Goal: Task Accomplishment & Management: Complete application form

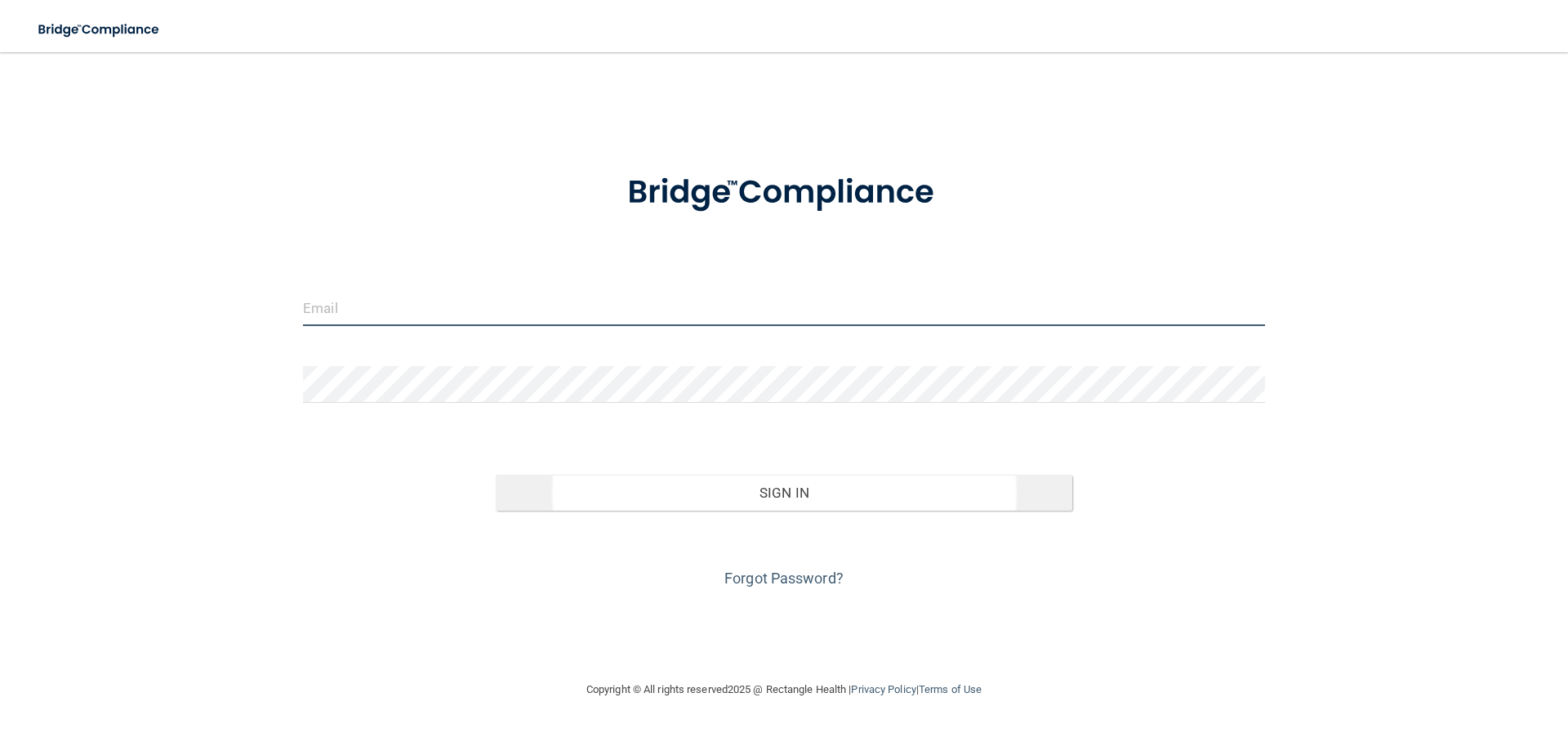
type input "[EMAIL_ADDRESS][DOMAIN_NAME]"
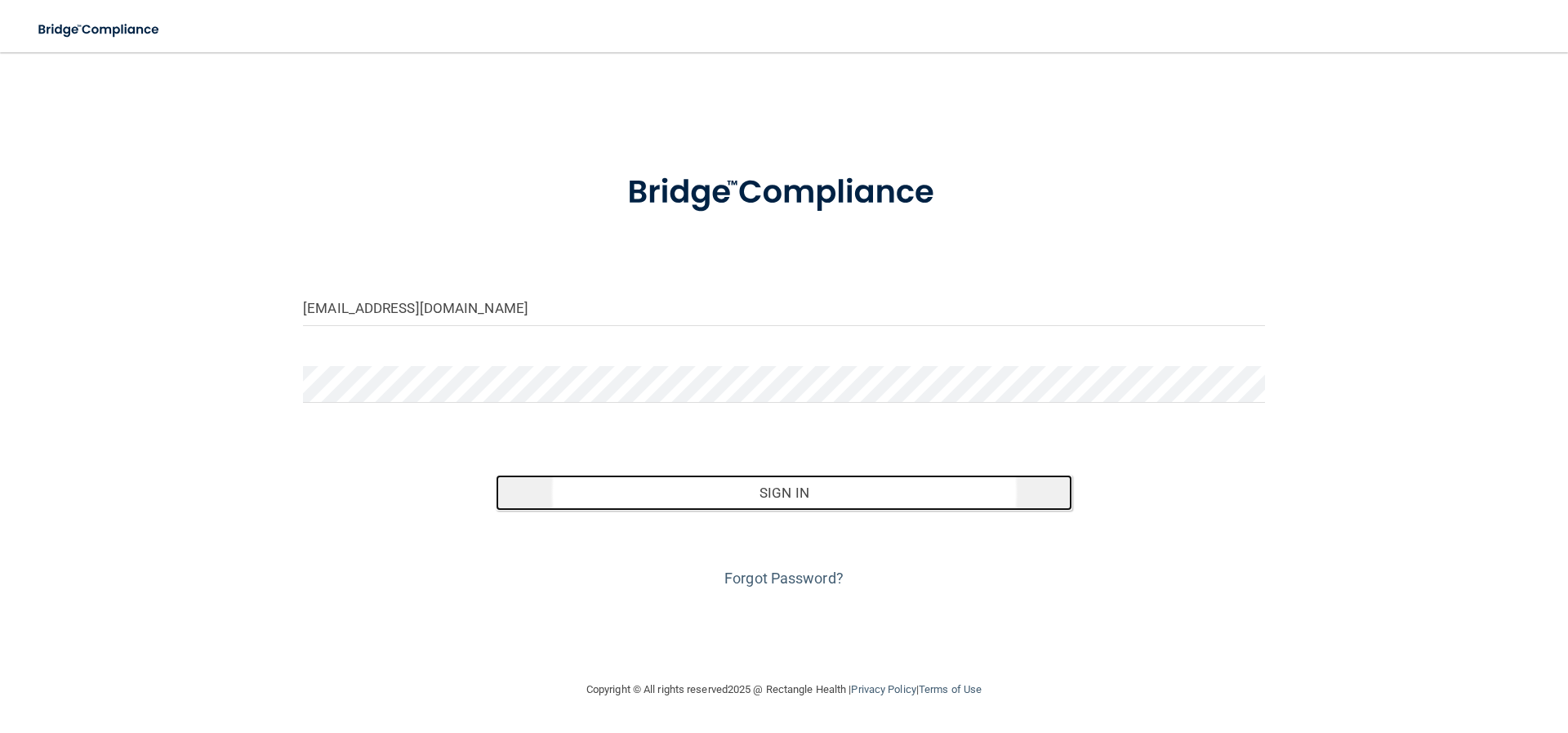
click at [791, 501] on button "Sign In" at bounding box center [784, 492] width 577 height 36
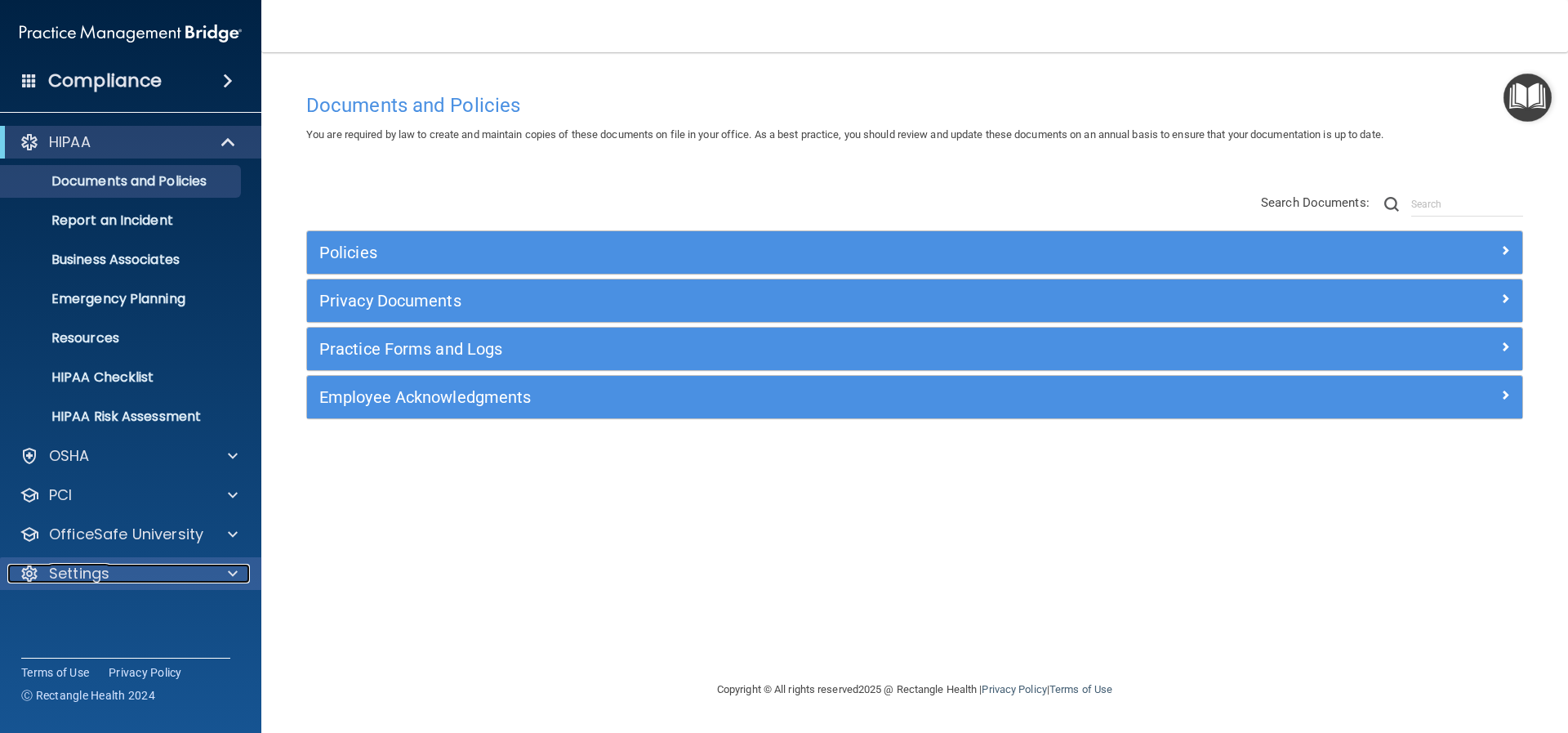
click at [164, 572] on div "Settings" at bounding box center [109, 573] width 203 height 19
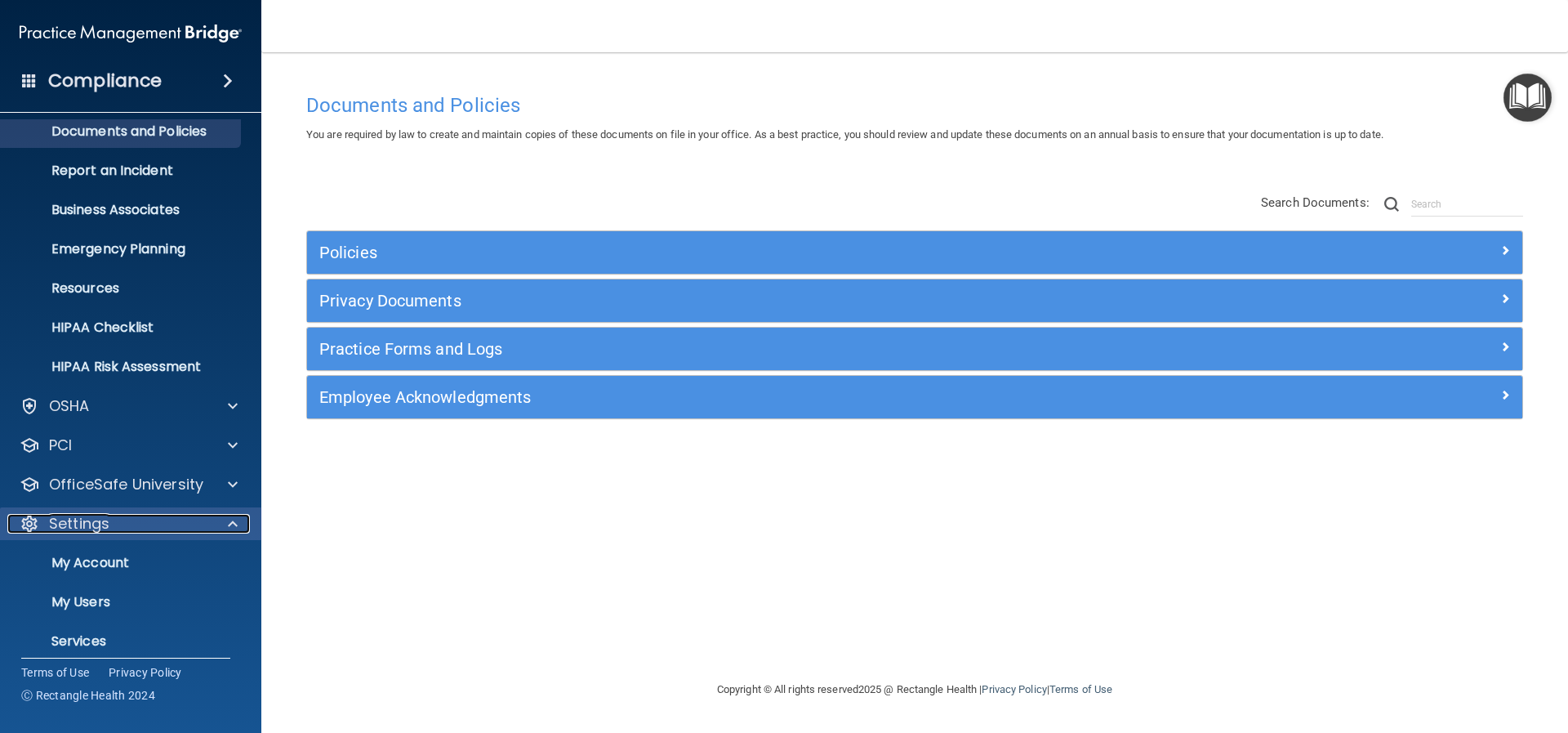
scroll to position [102, 0]
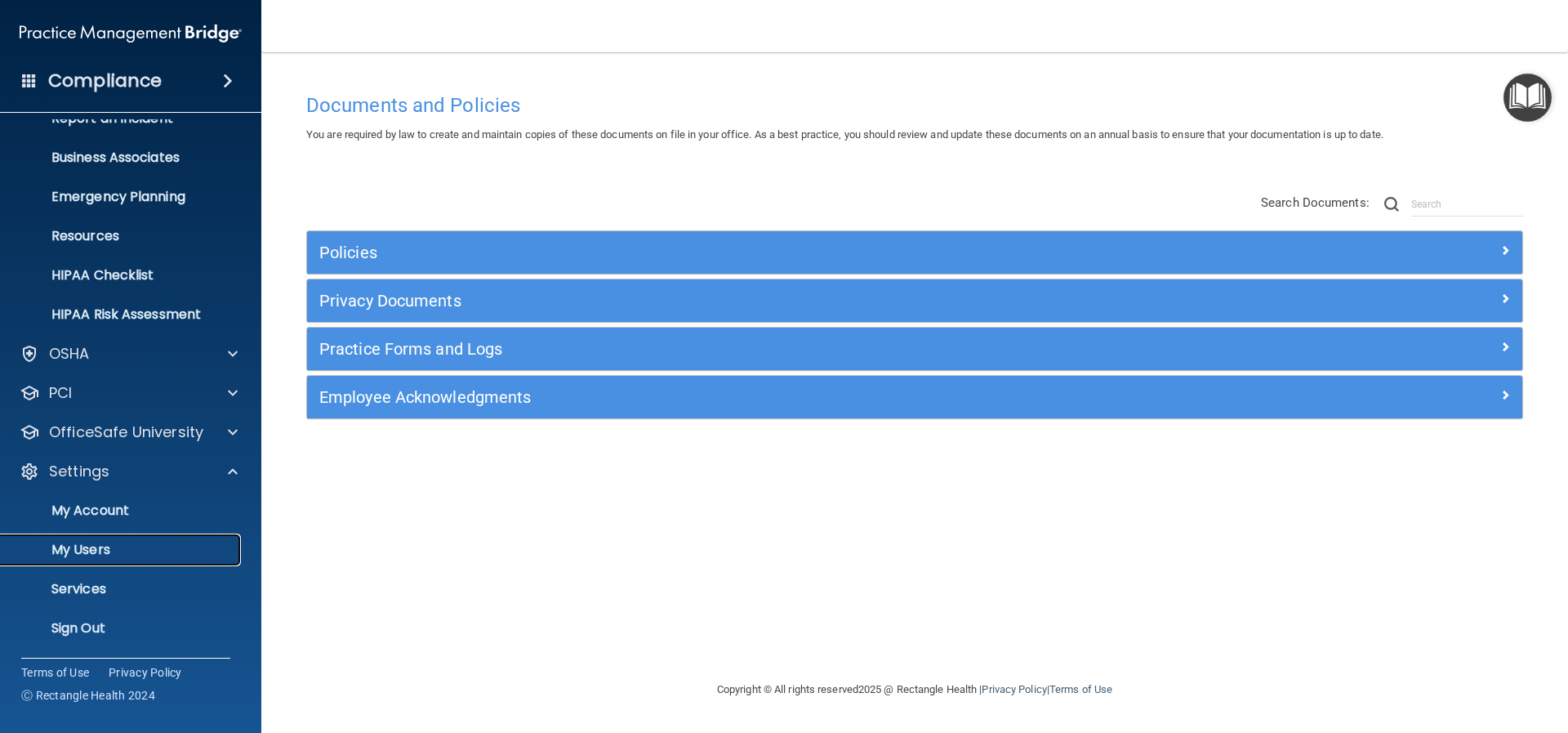
click at [99, 546] on p "My Users" at bounding box center [122, 550] width 223 height 17
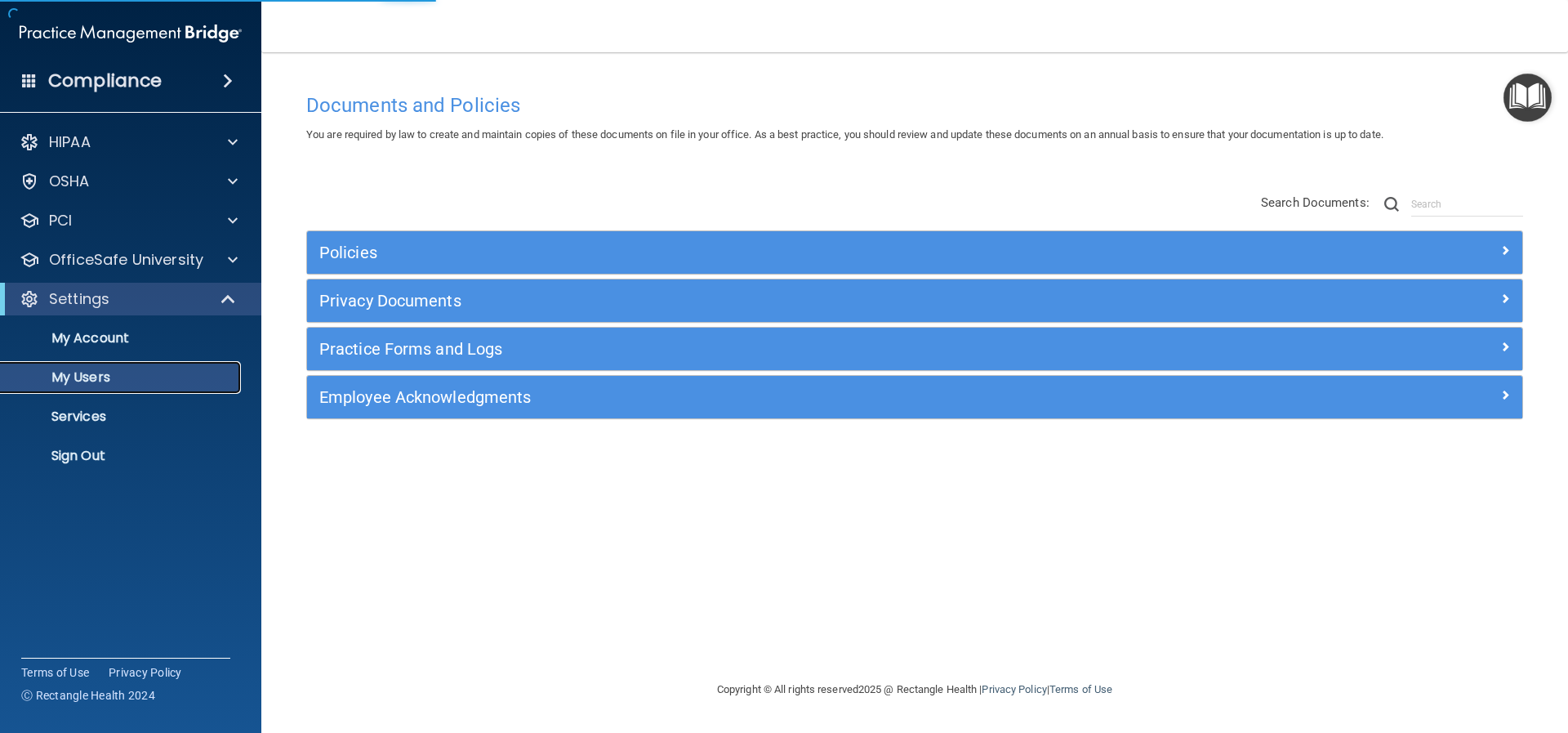
select select "20"
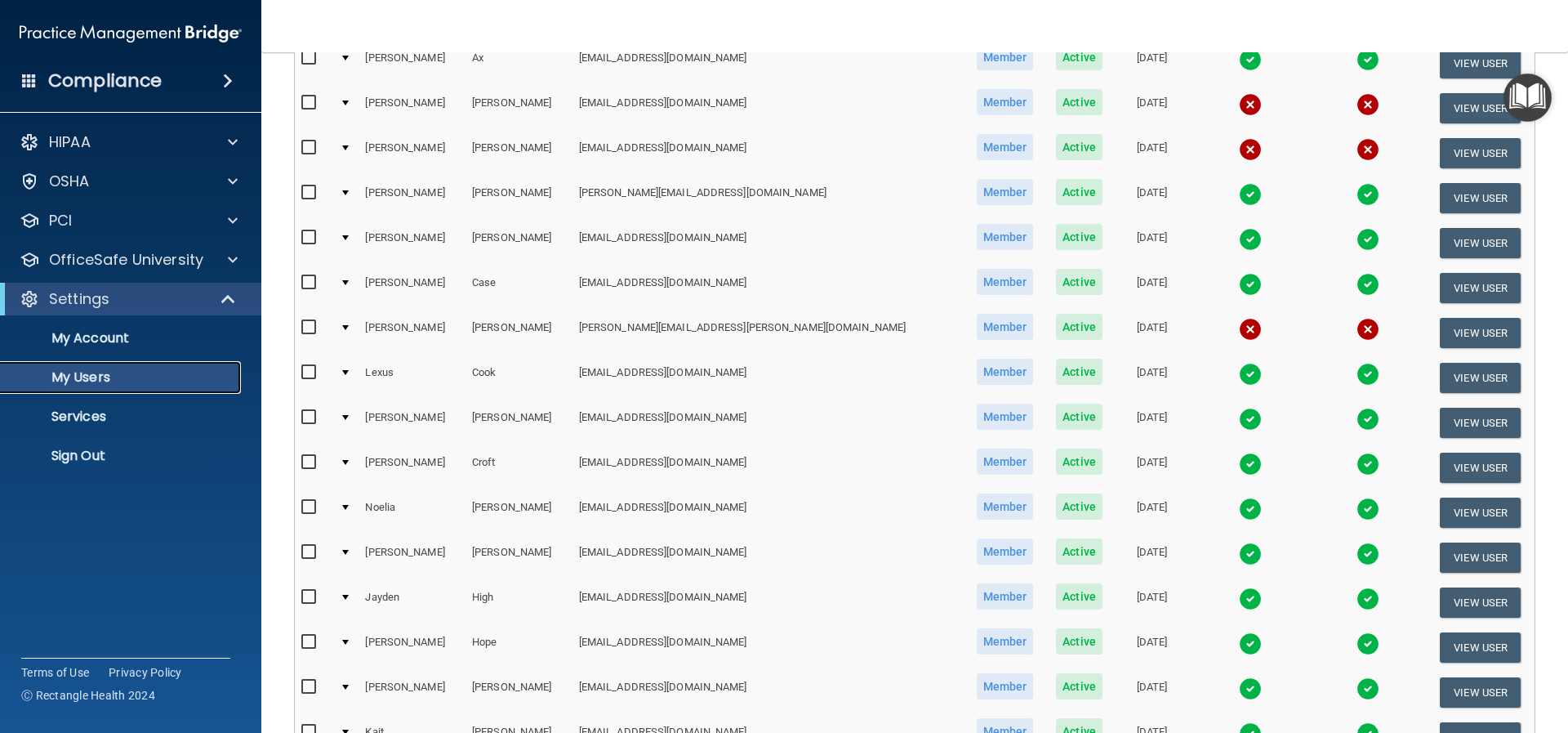
scroll to position [245, 0]
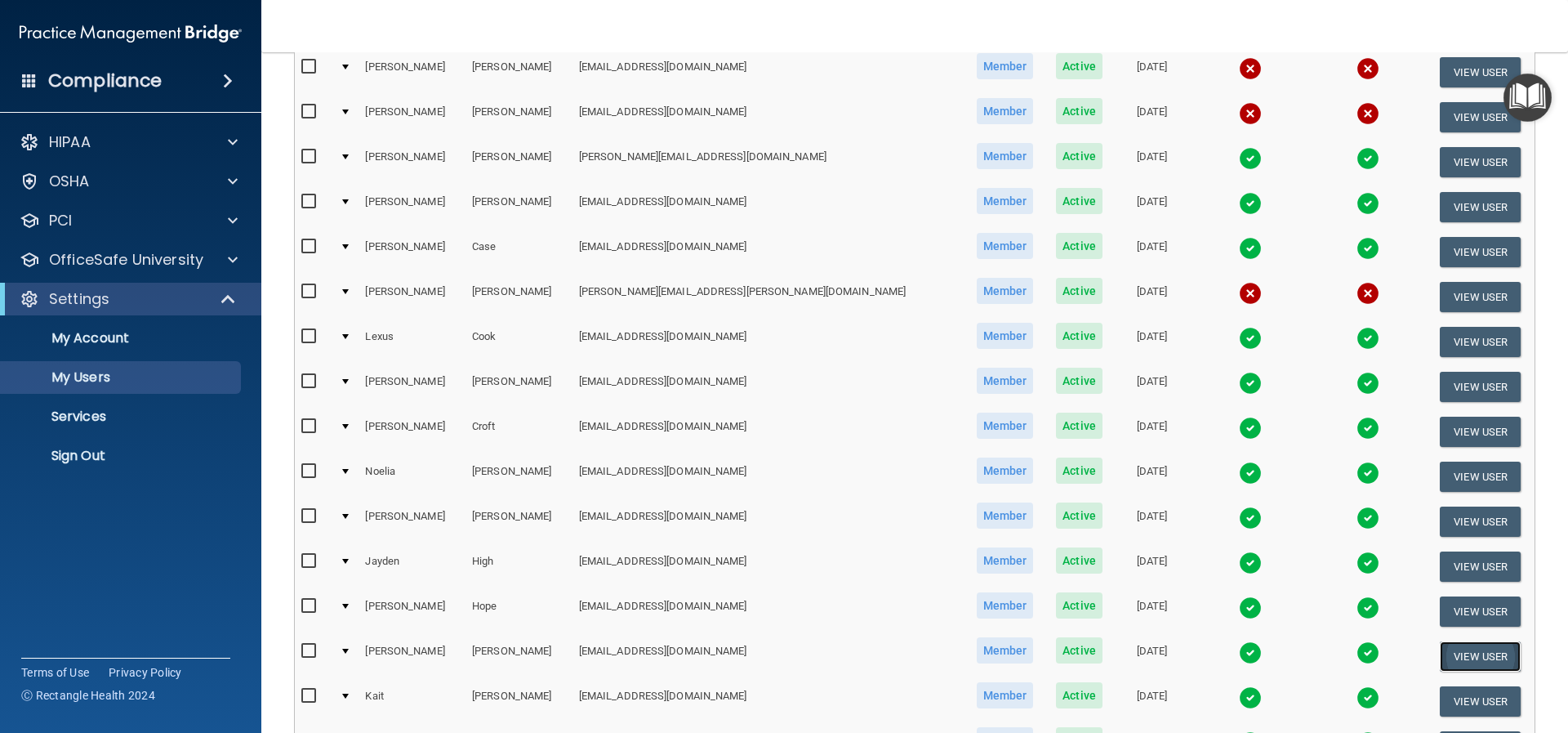
click at [1442, 656] on button "View User" at bounding box center [1481, 656] width 81 height 30
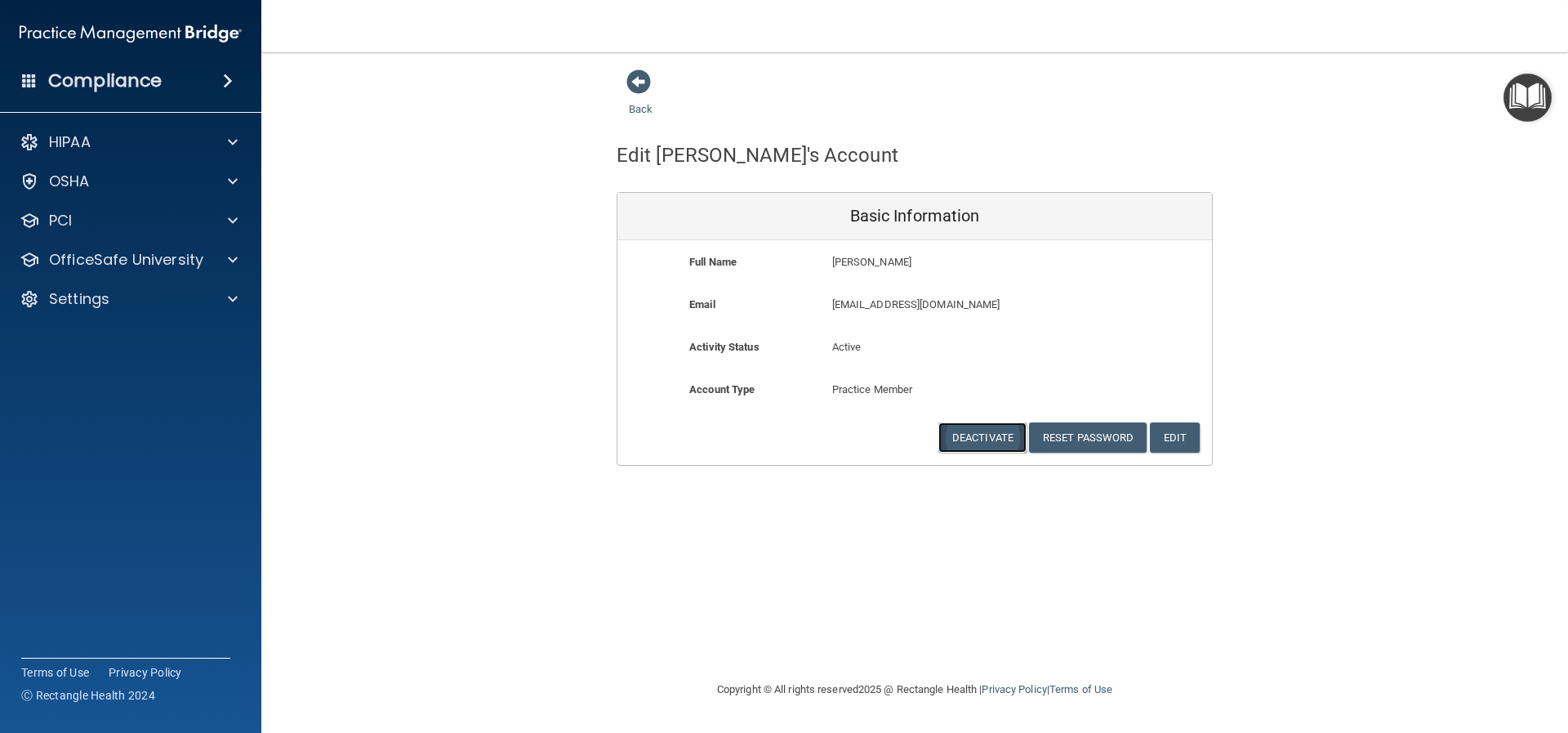
click at [975, 437] on button "Deactivate" at bounding box center [982, 437] width 88 height 30
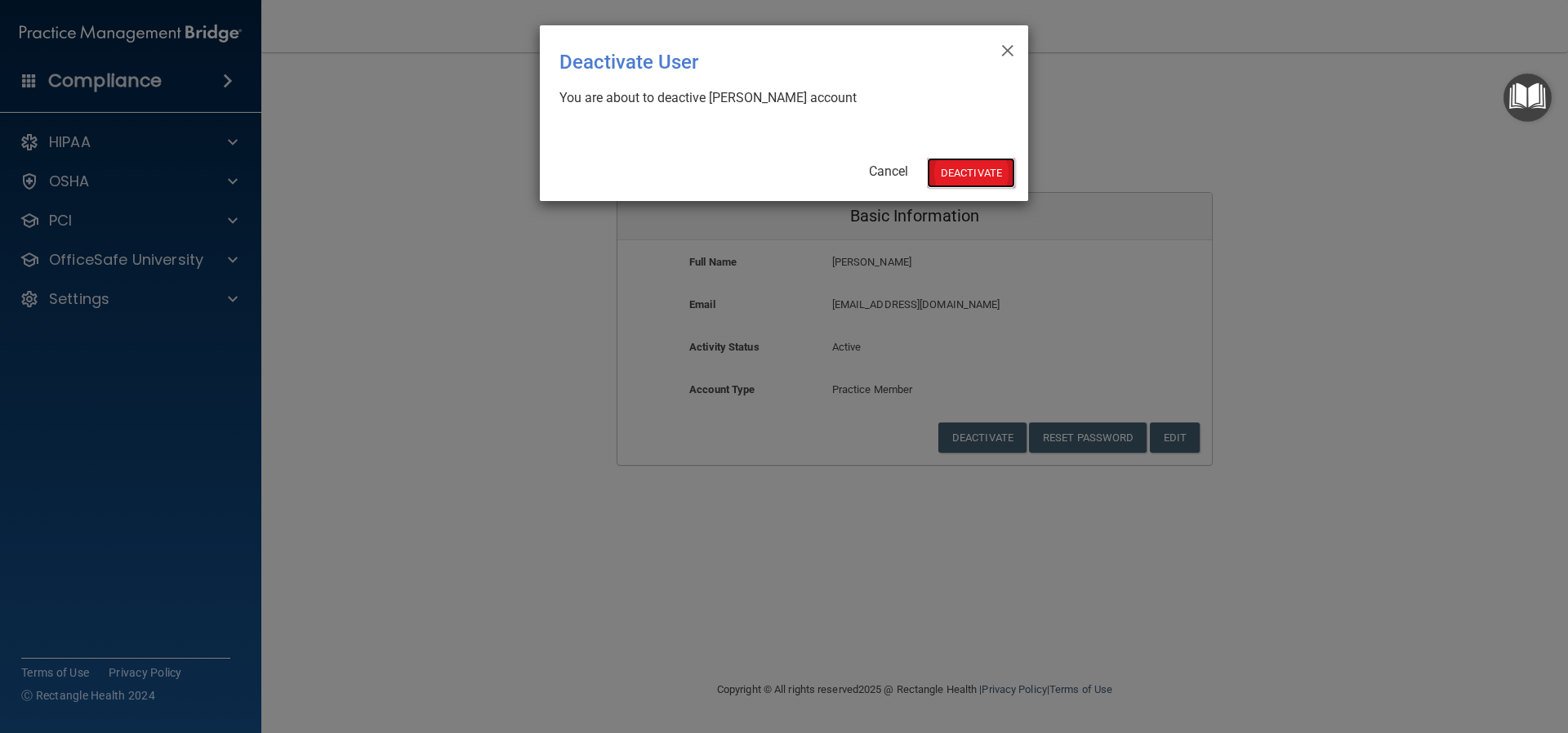
click at [965, 177] on button "Deactivate" at bounding box center [971, 172] width 88 height 30
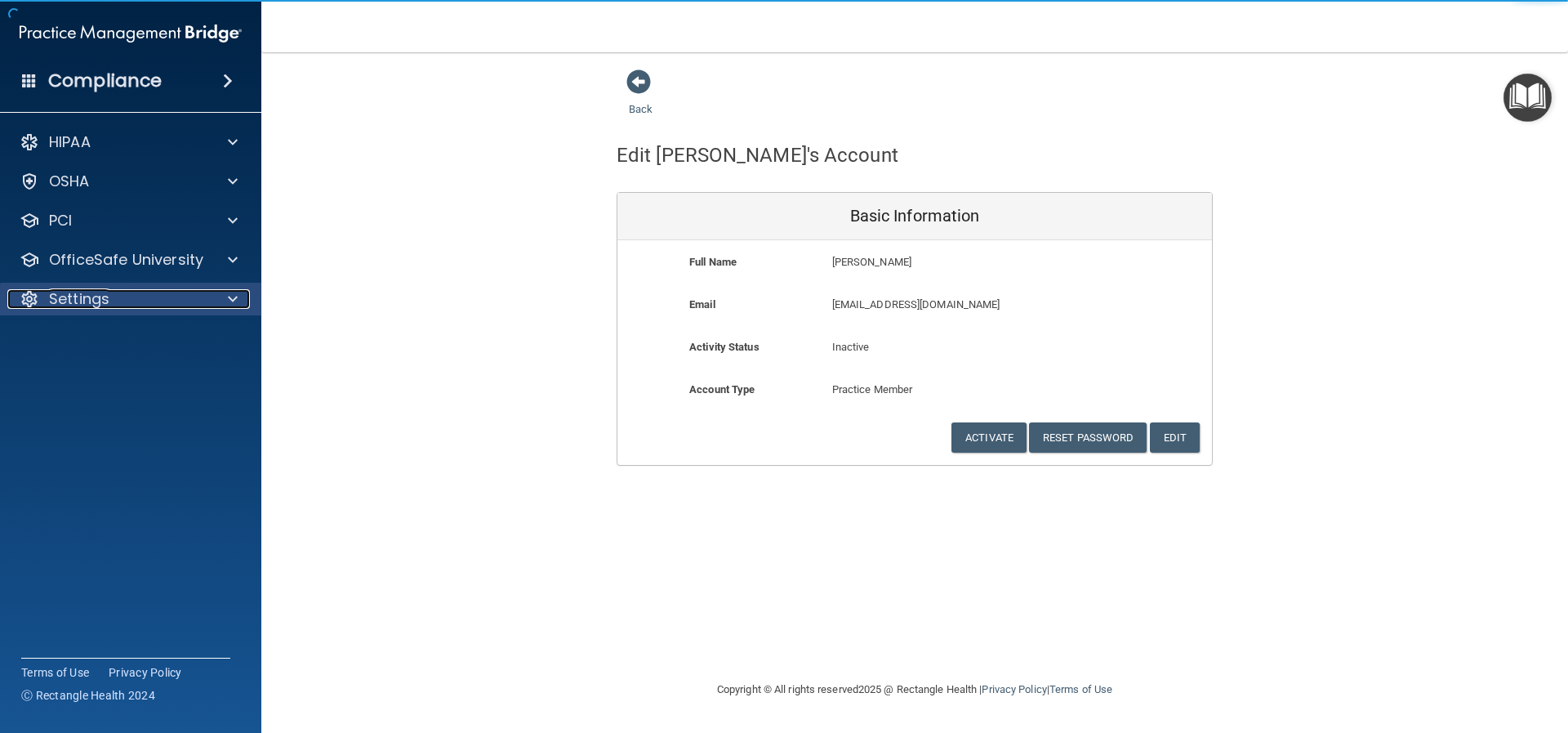
click at [76, 299] on p "Settings" at bounding box center [79, 298] width 61 height 19
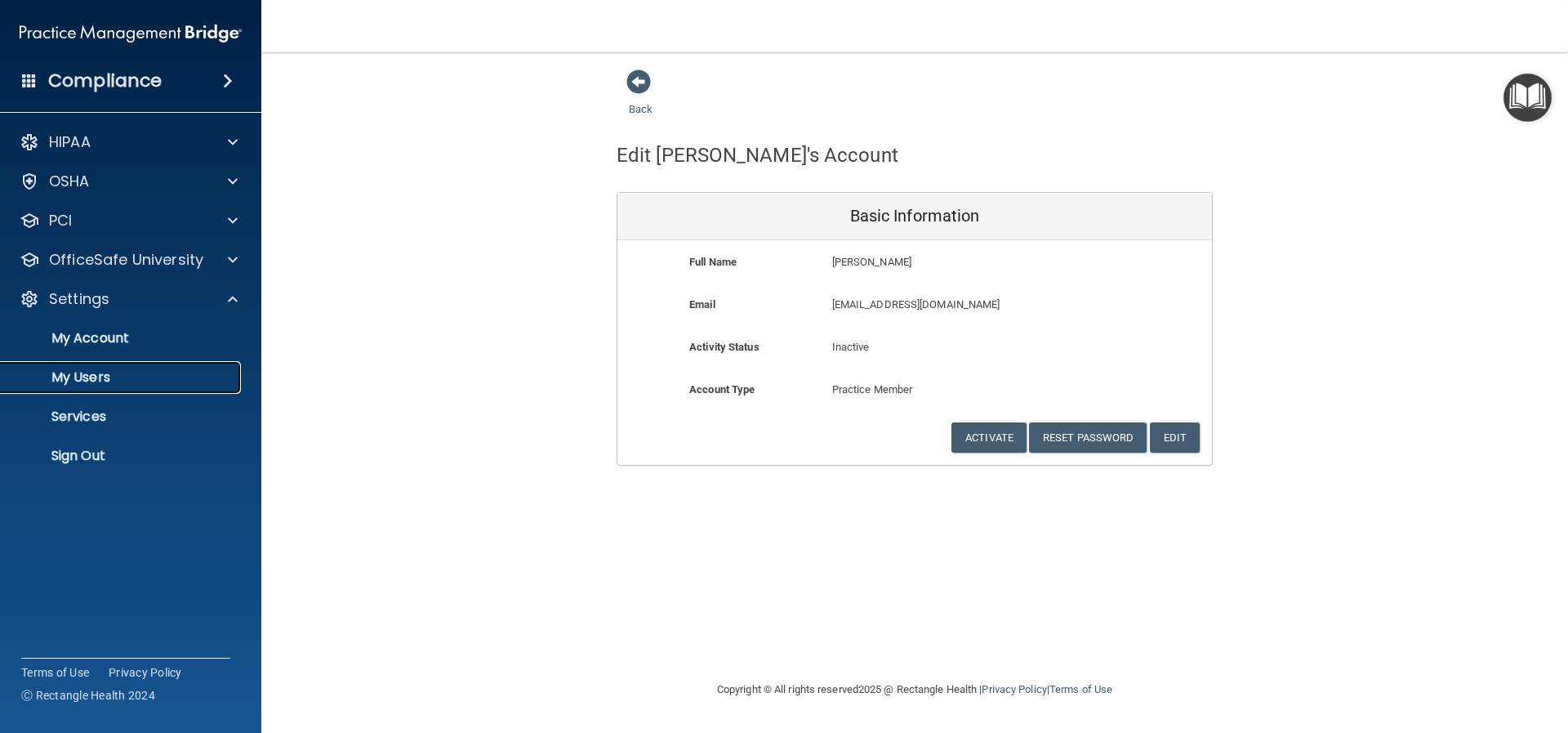
click at [81, 370] on p "My Users" at bounding box center [122, 378] width 223 height 17
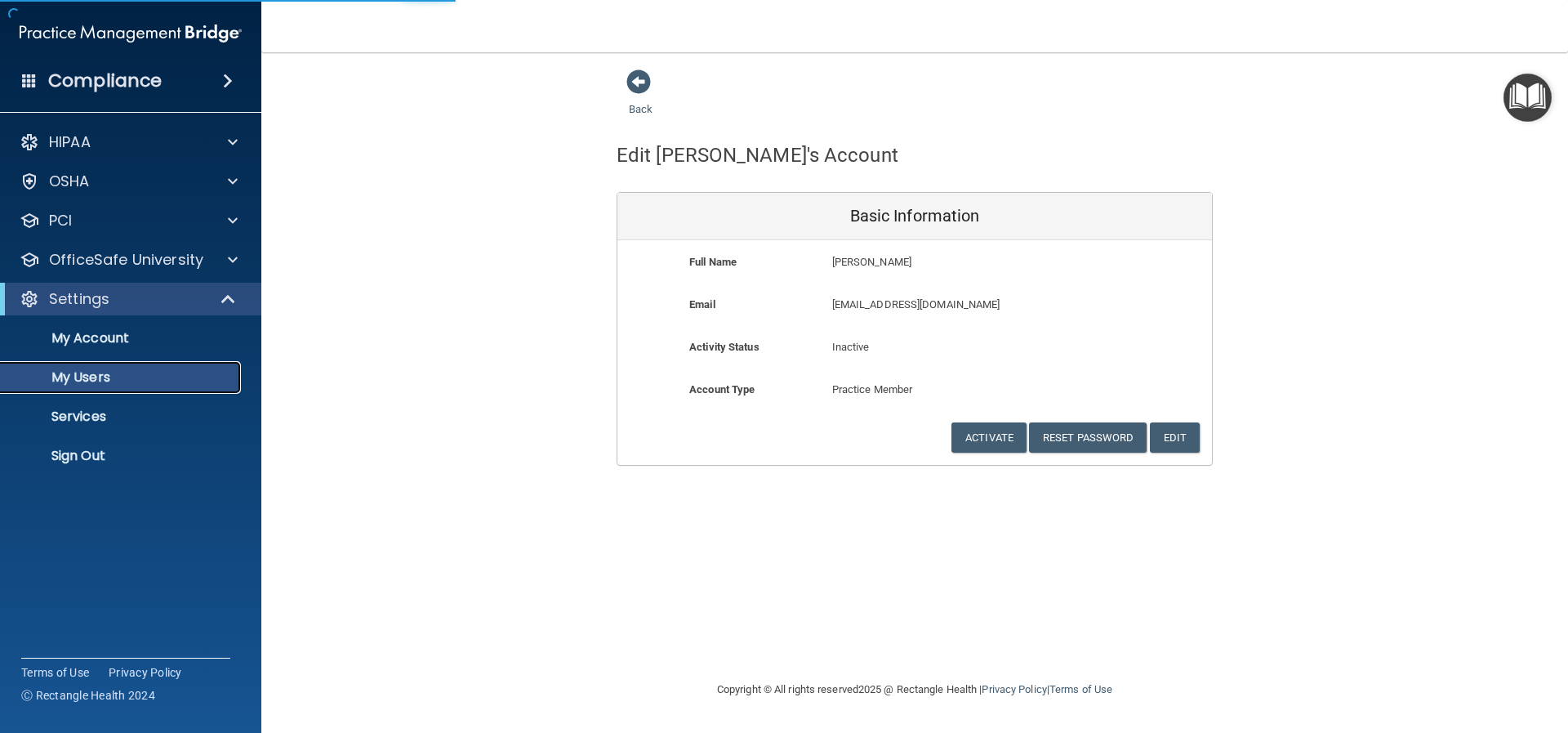
select select "20"
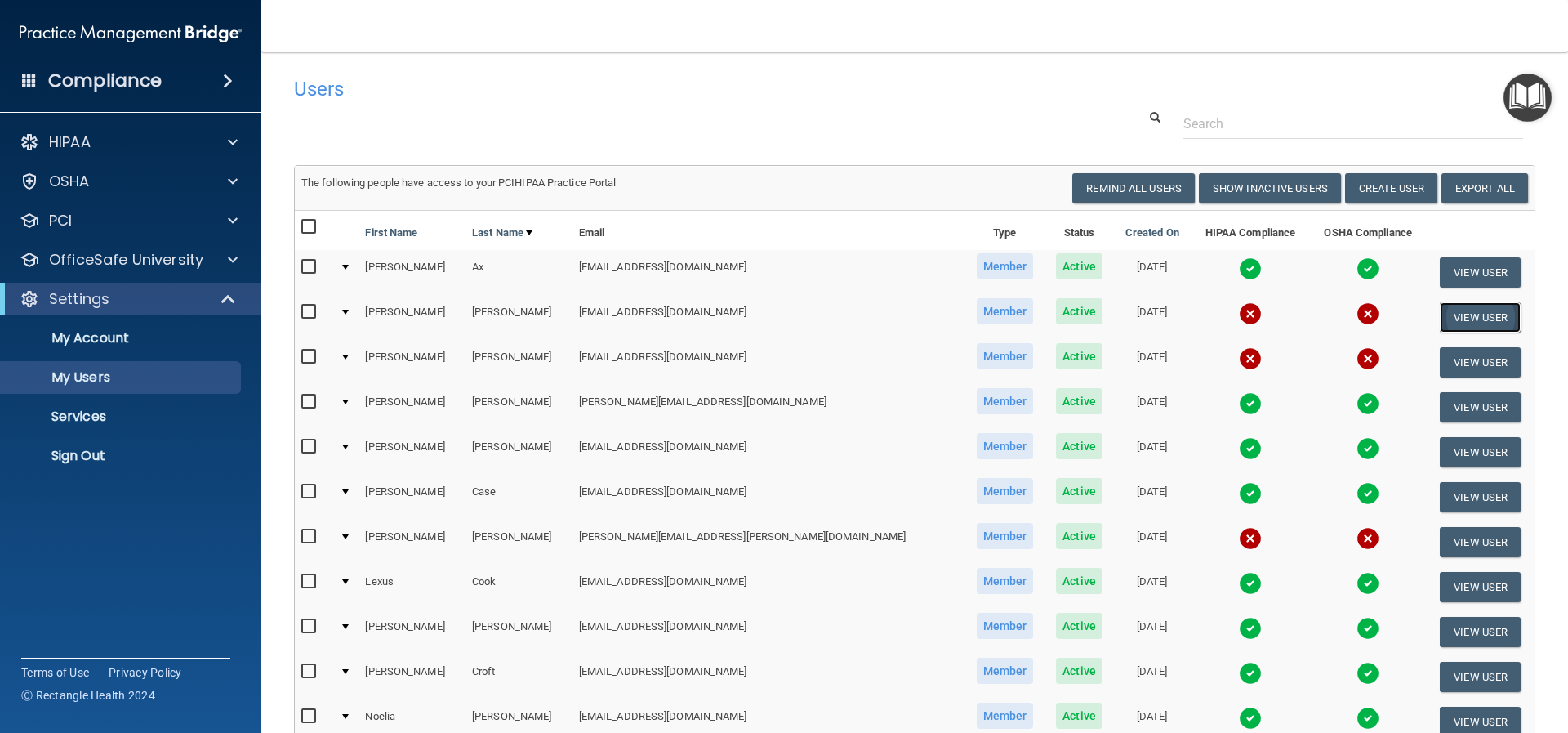
click at [1453, 318] on button "View User" at bounding box center [1481, 317] width 81 height 30
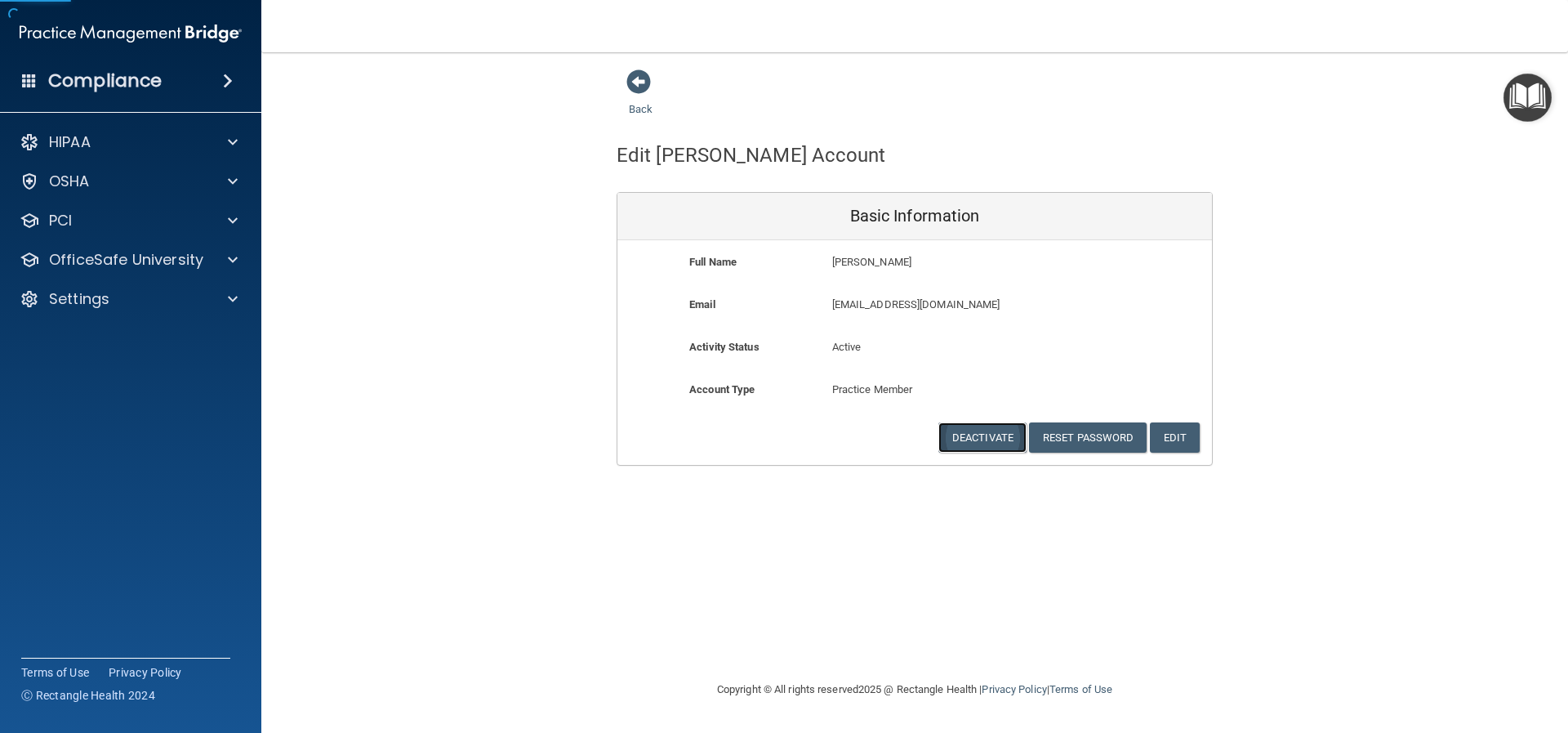
click at [989, 437] on button "Deactivate" at bounding box center [982, 437] width 88 height 30
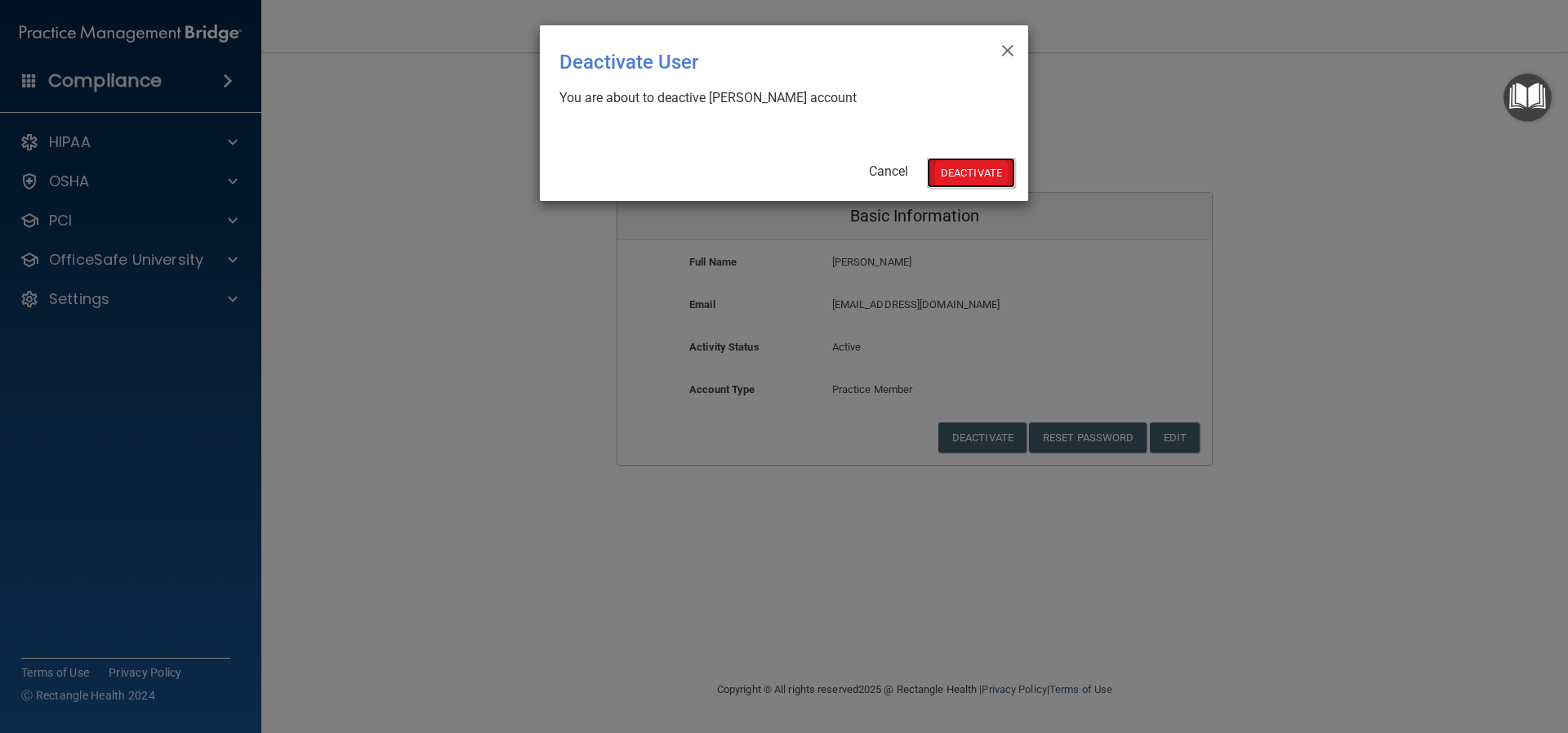
click at [950, 177] on button "Deactivate" at bounding box center [971, 172] width 88 height 30
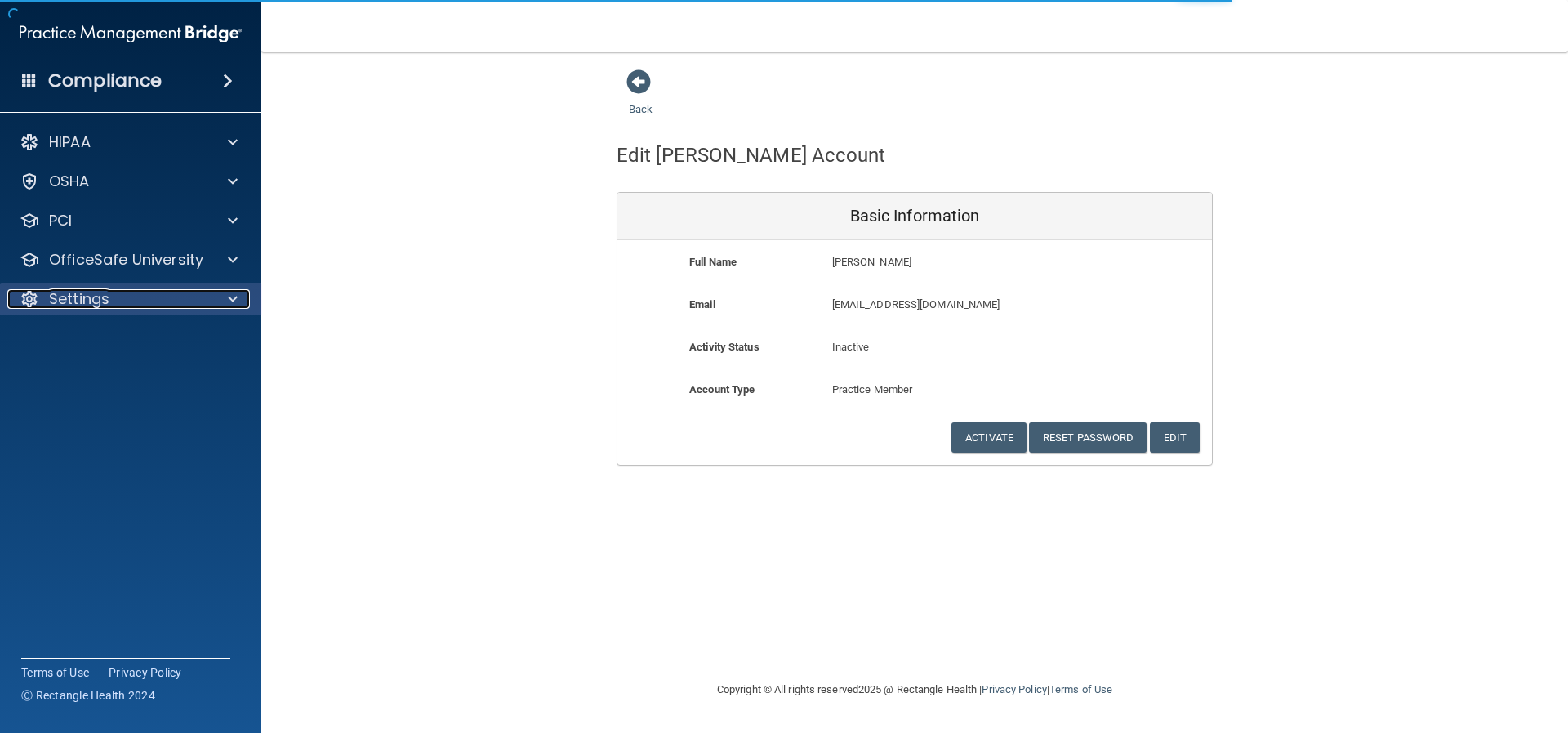
click at [130, 293] on div "Settings" at bounding box center [109, 298] width 203 height 19
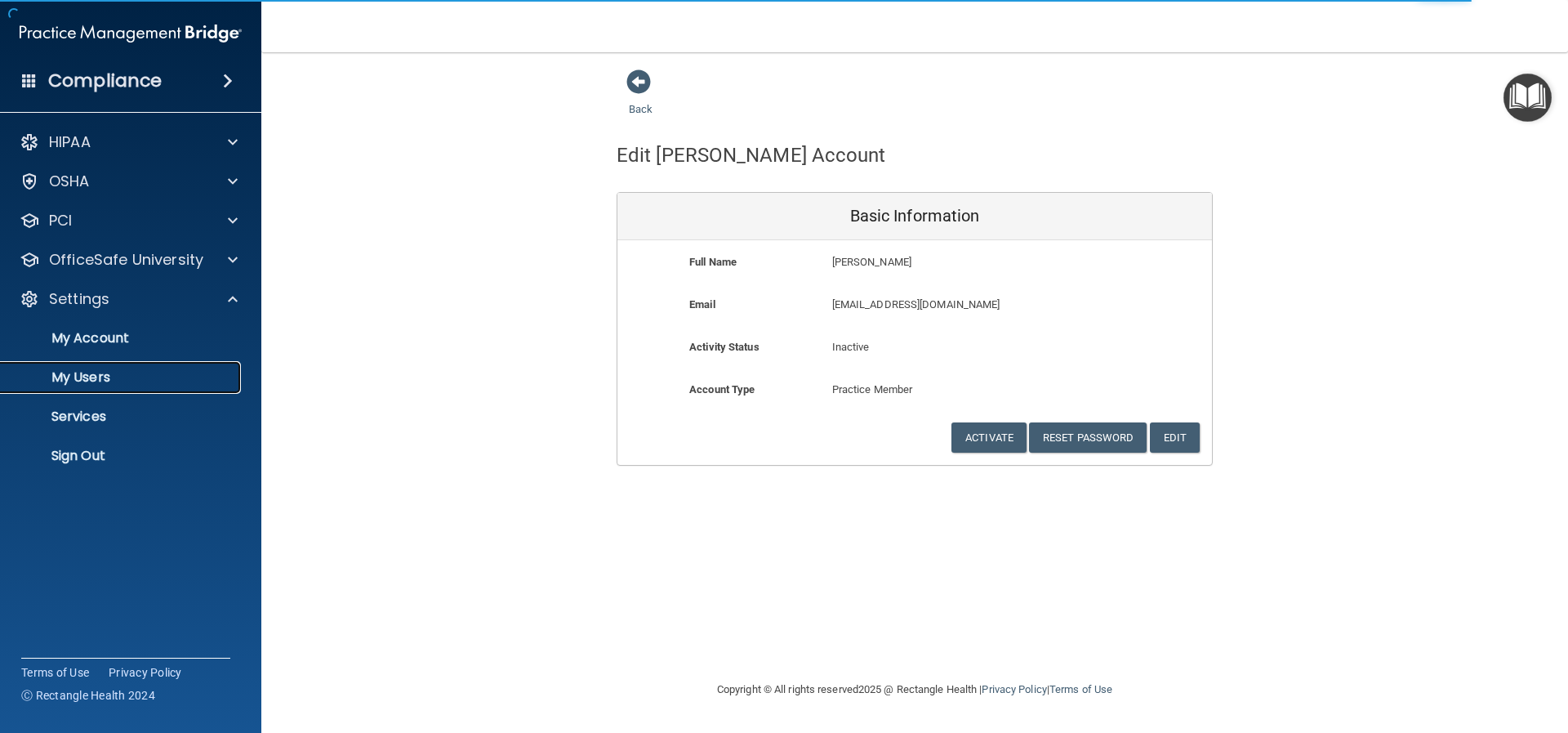
click at [105, 384] on p "My Users" at bounding box center [122, 378] width 223 height 17
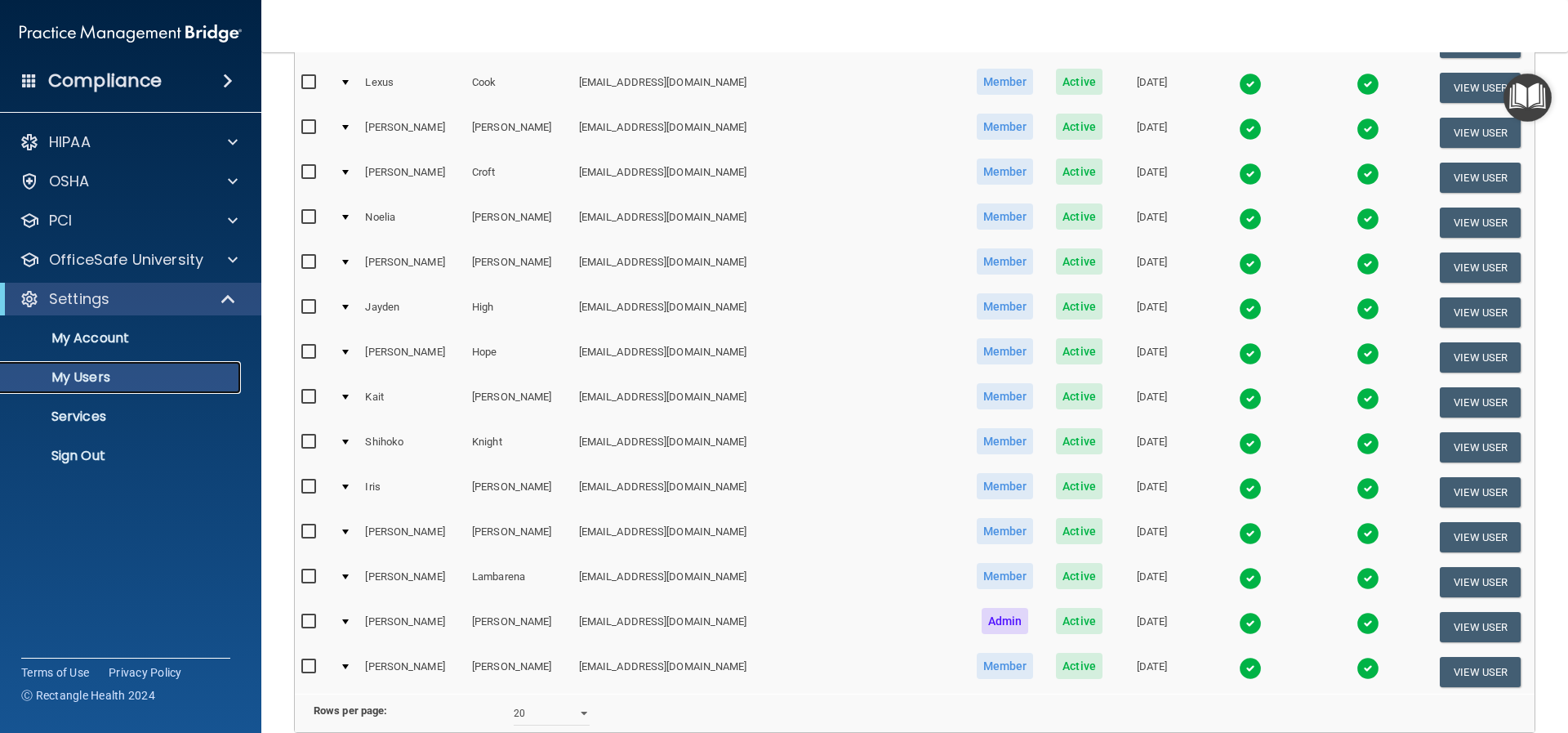
scroll to position [619, 0]
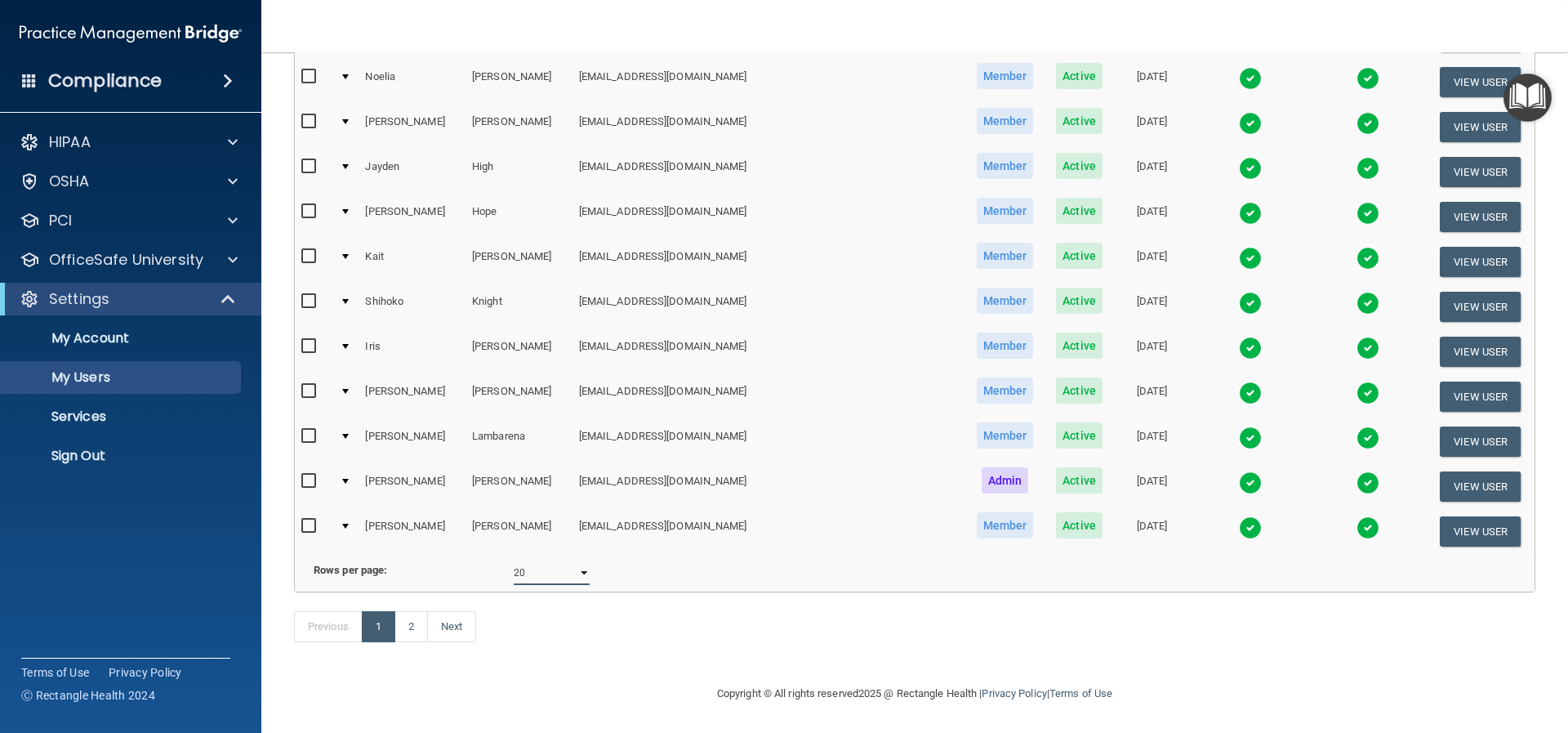
click at [575, 560] on select "10 20 30 40 all" at bounding box center [552, 572] width 75 height 25
select select "40"
click at [514, 560] on select "10 20 30 40 all" at bounding box center [552, 572] width 75 height 25
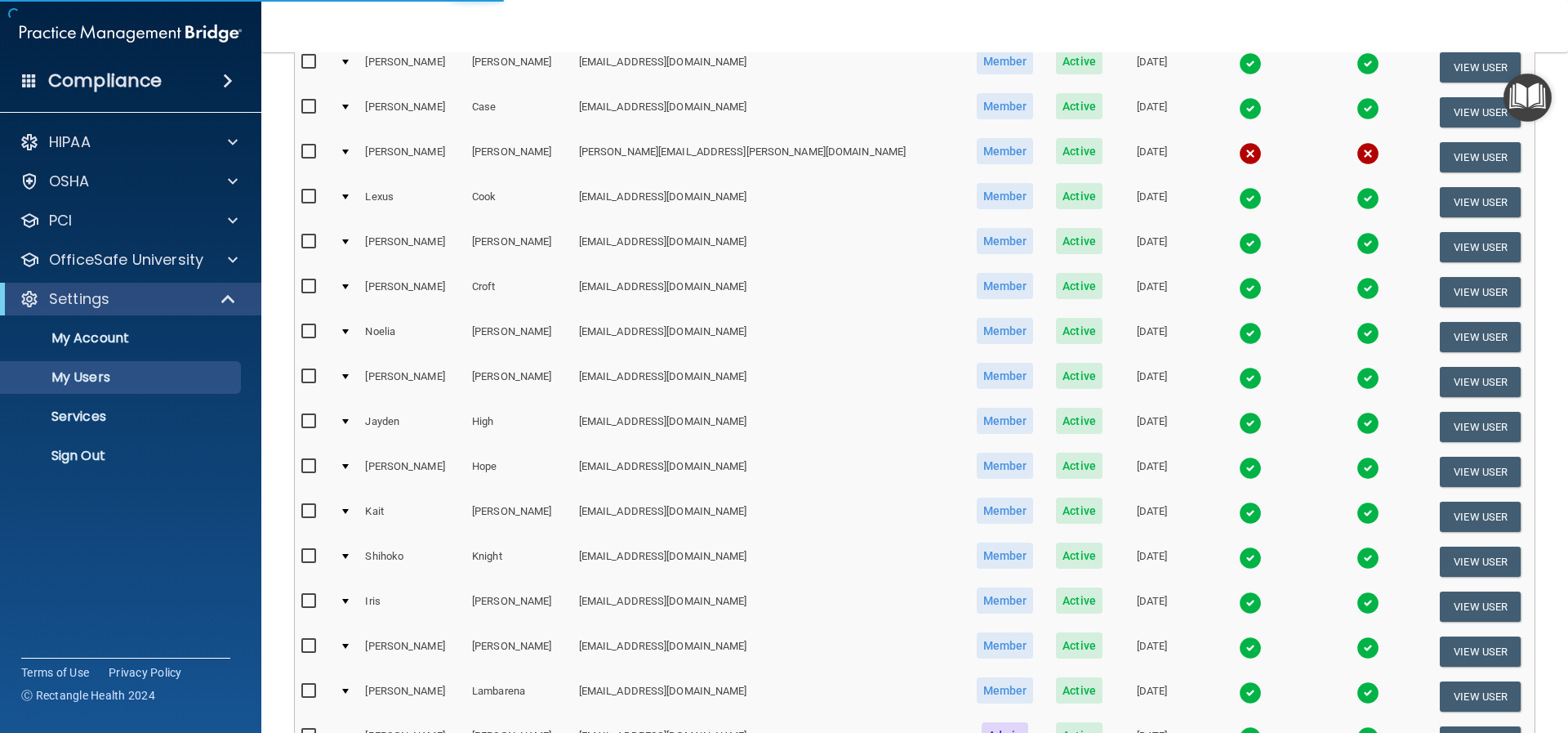
scroll to position [293, 0]
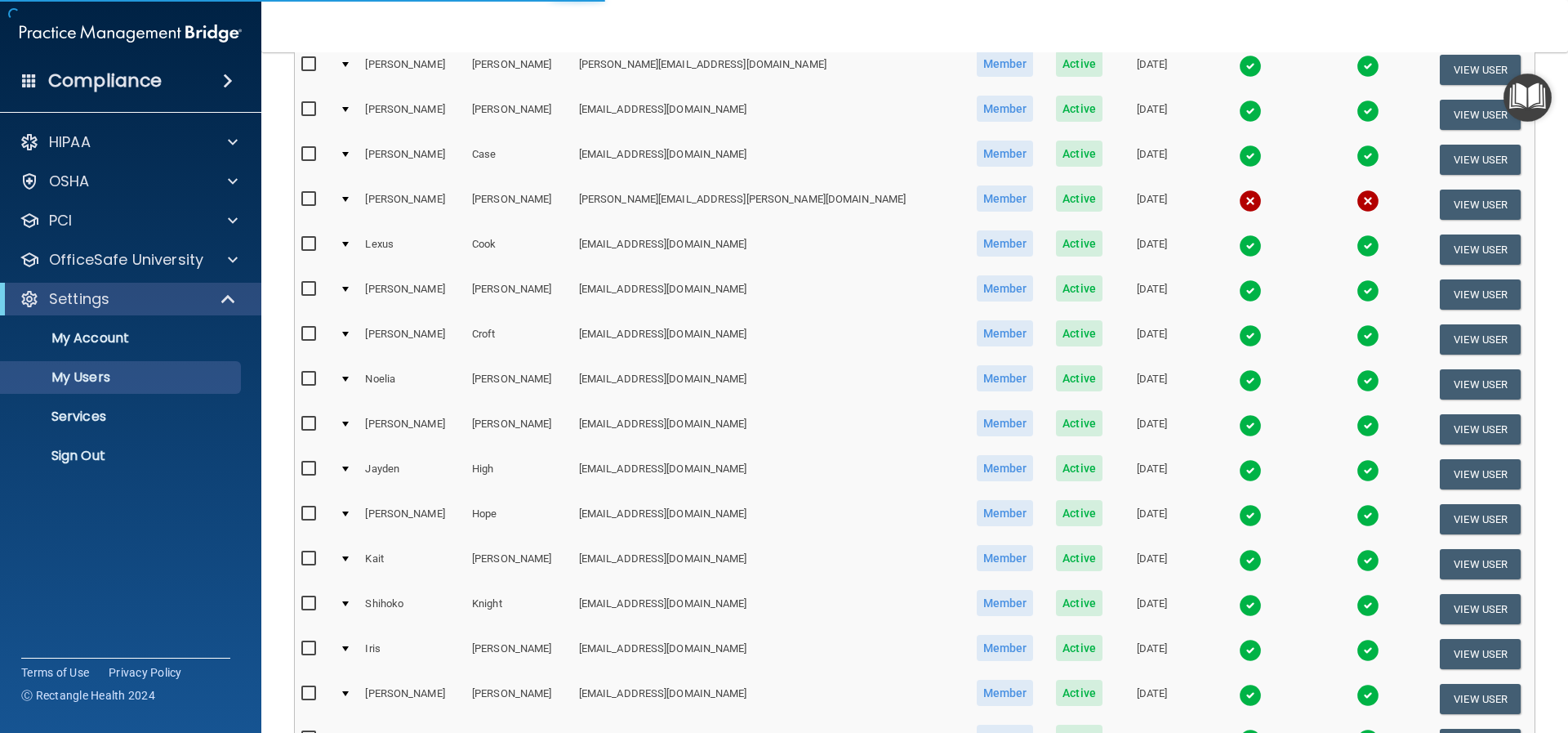
select select "40"
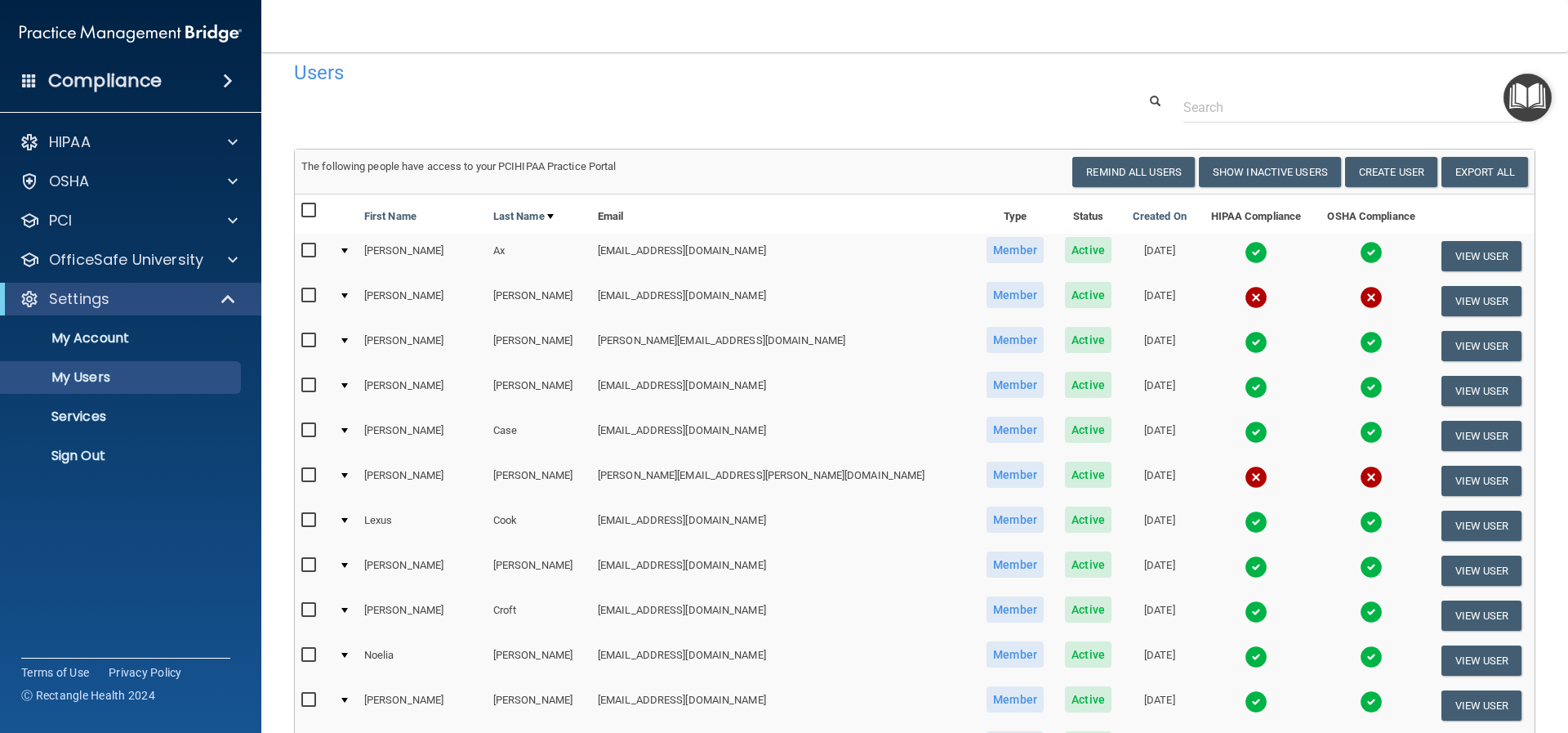
scroll to position [15, 0]
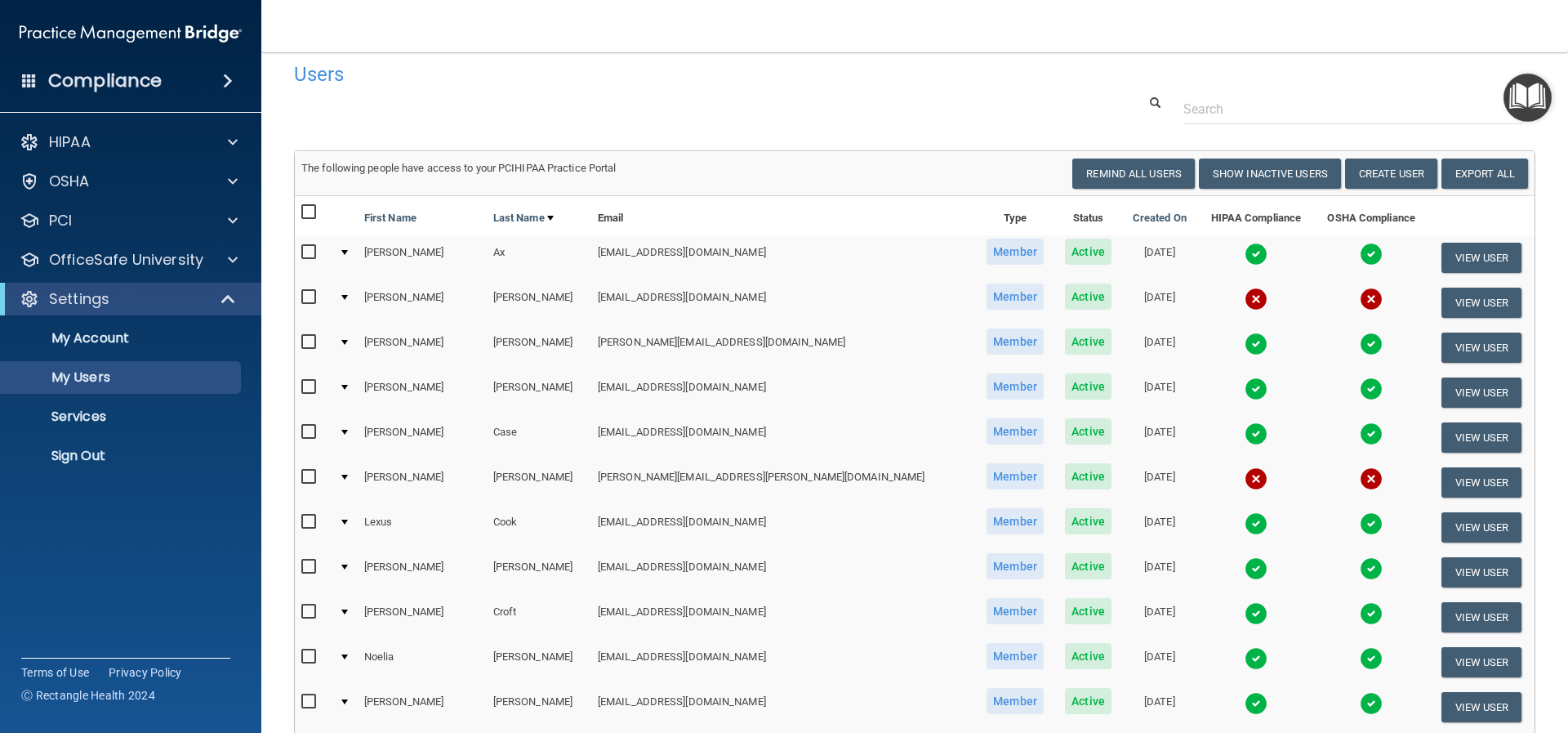
click at [308, 296] on input "checkbox" at bounding box center [310, 297] width 18 height 13
checkbox input "true"
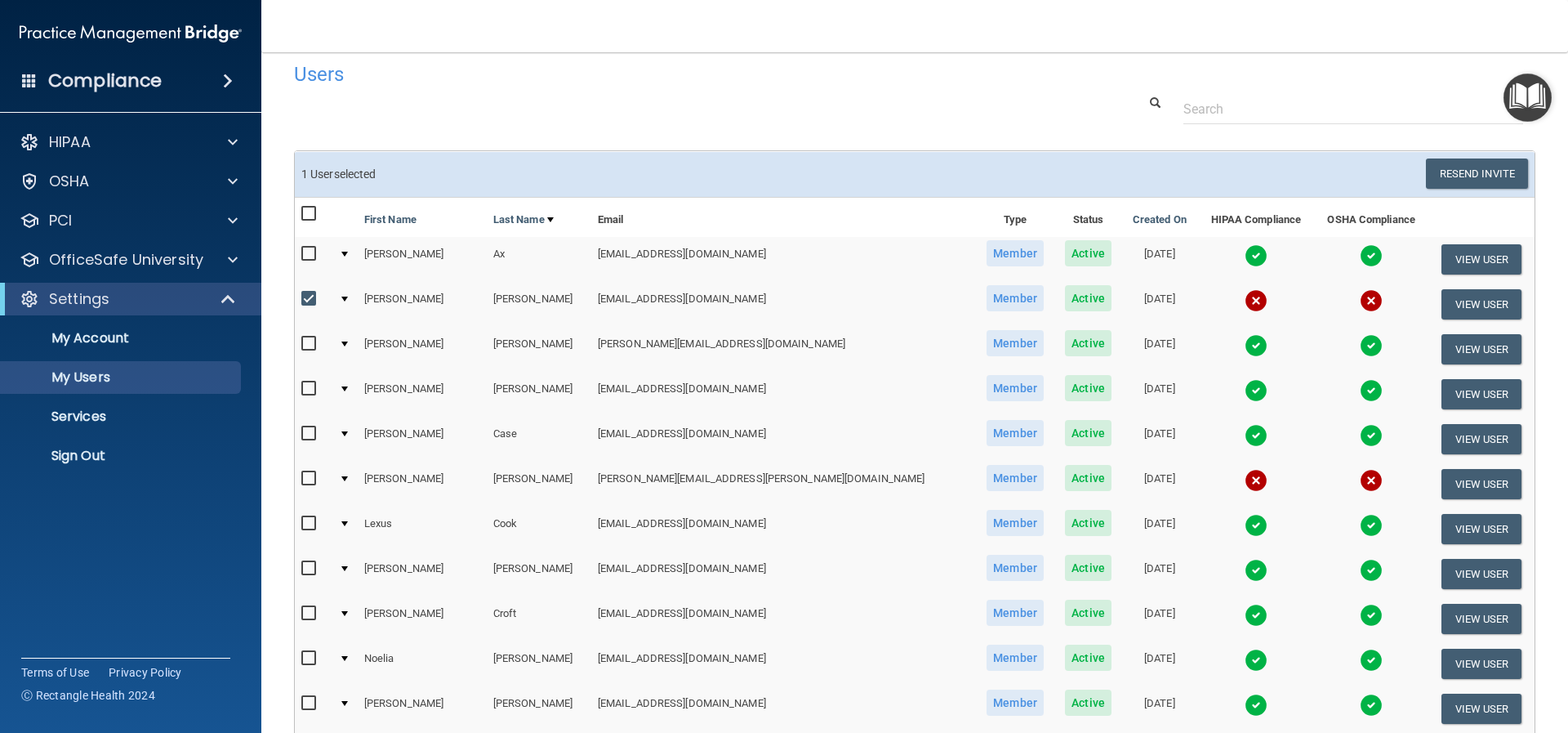
click at [313, 477] on input "checkbox" at bounding box center [310, 479] width 18 height 13
checkbox input "true"
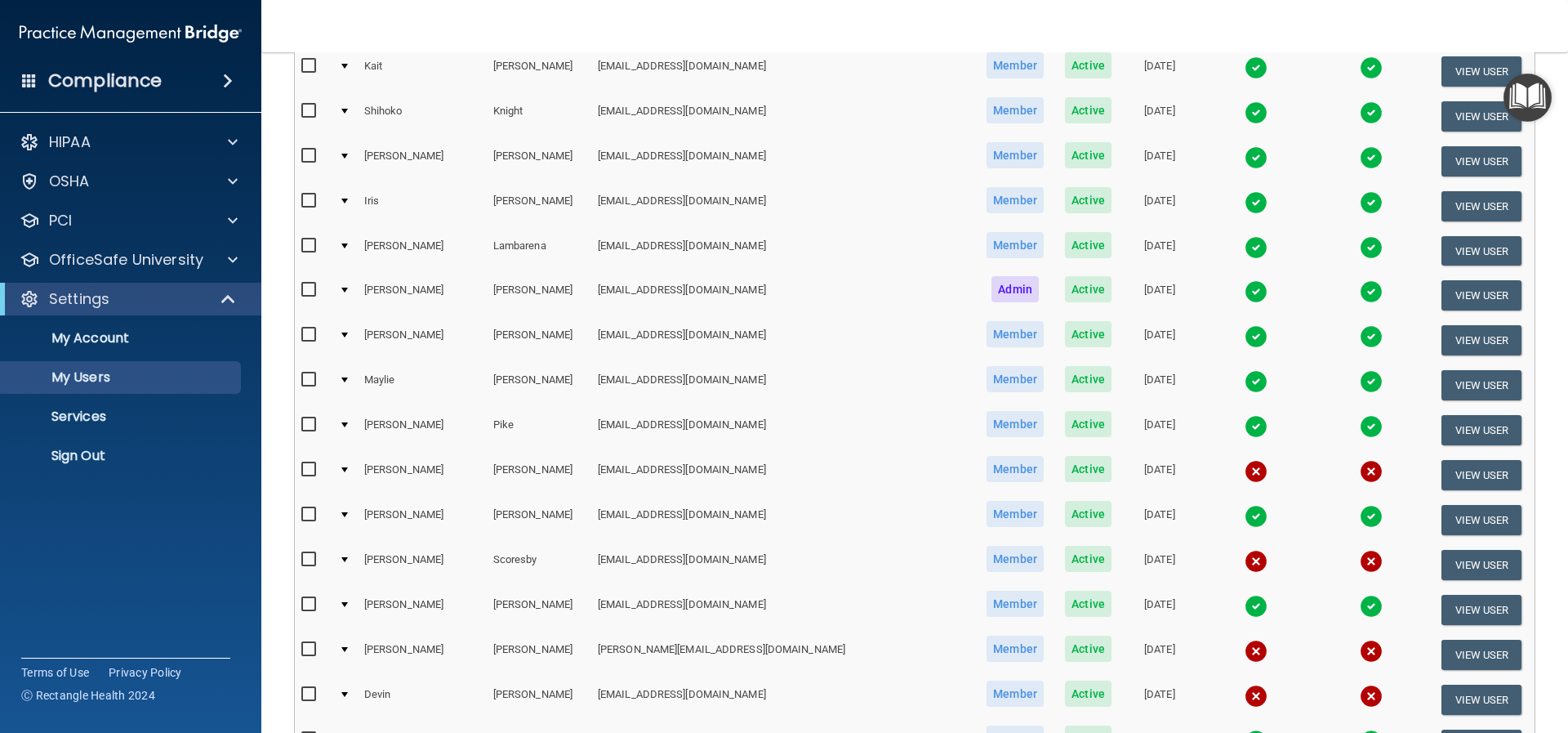
scroll to position [913, 0]
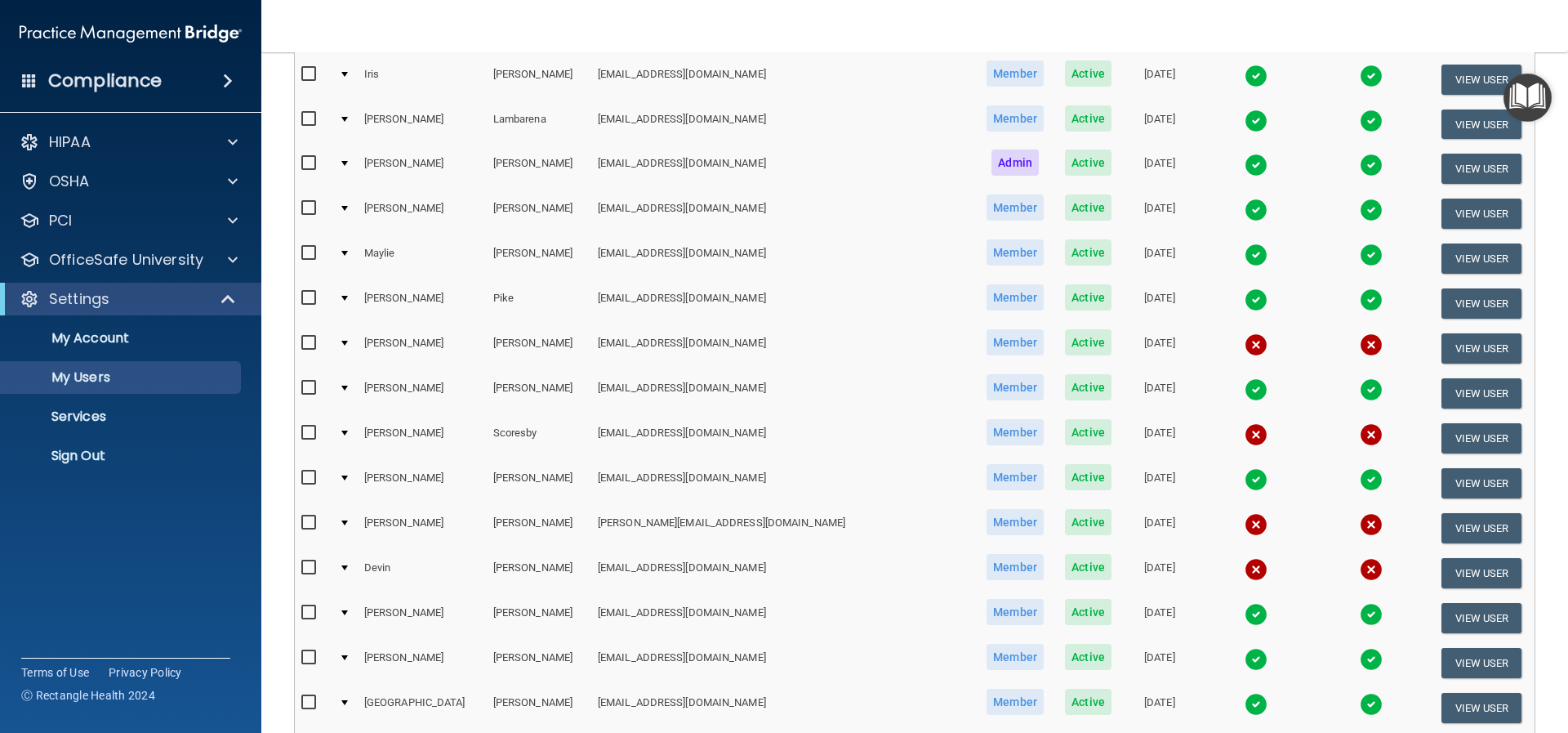
click at [307, 344] on input "checkbox" at bounding box center [310, 343] width 18 height 13
checkbox input "true"
click at [305, 431] on input "checkbox" at bounding box center [310, 433] width 18 height 13
checkbox input "true"
click at [313, 523] on input "checkbox" at bounding box center [310, 523] width 18 height 13
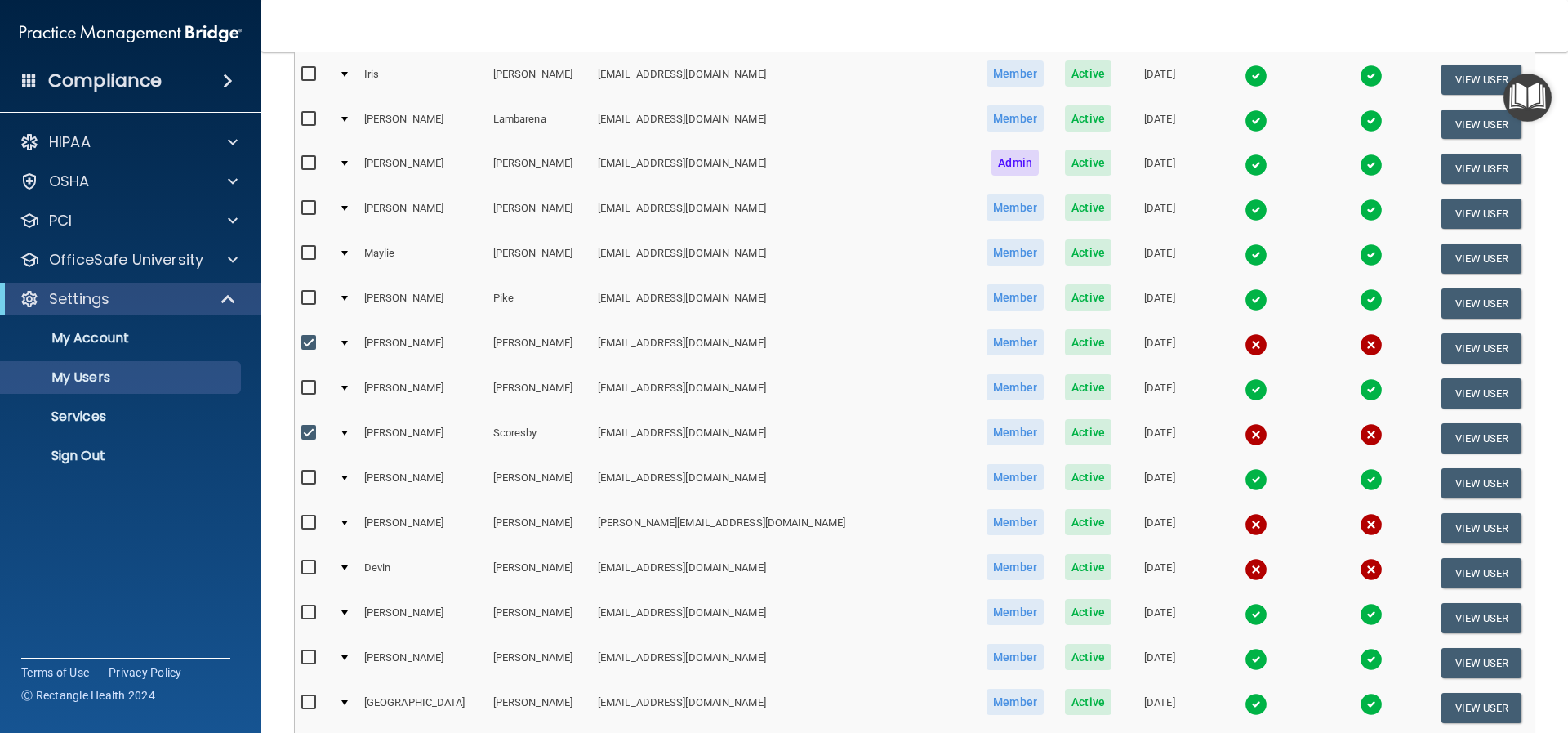
checkbox input "true"
click at [312, 567] on input "checkbox" at bounding box center [310, 567] width 18 height 13
checkbox input "true"
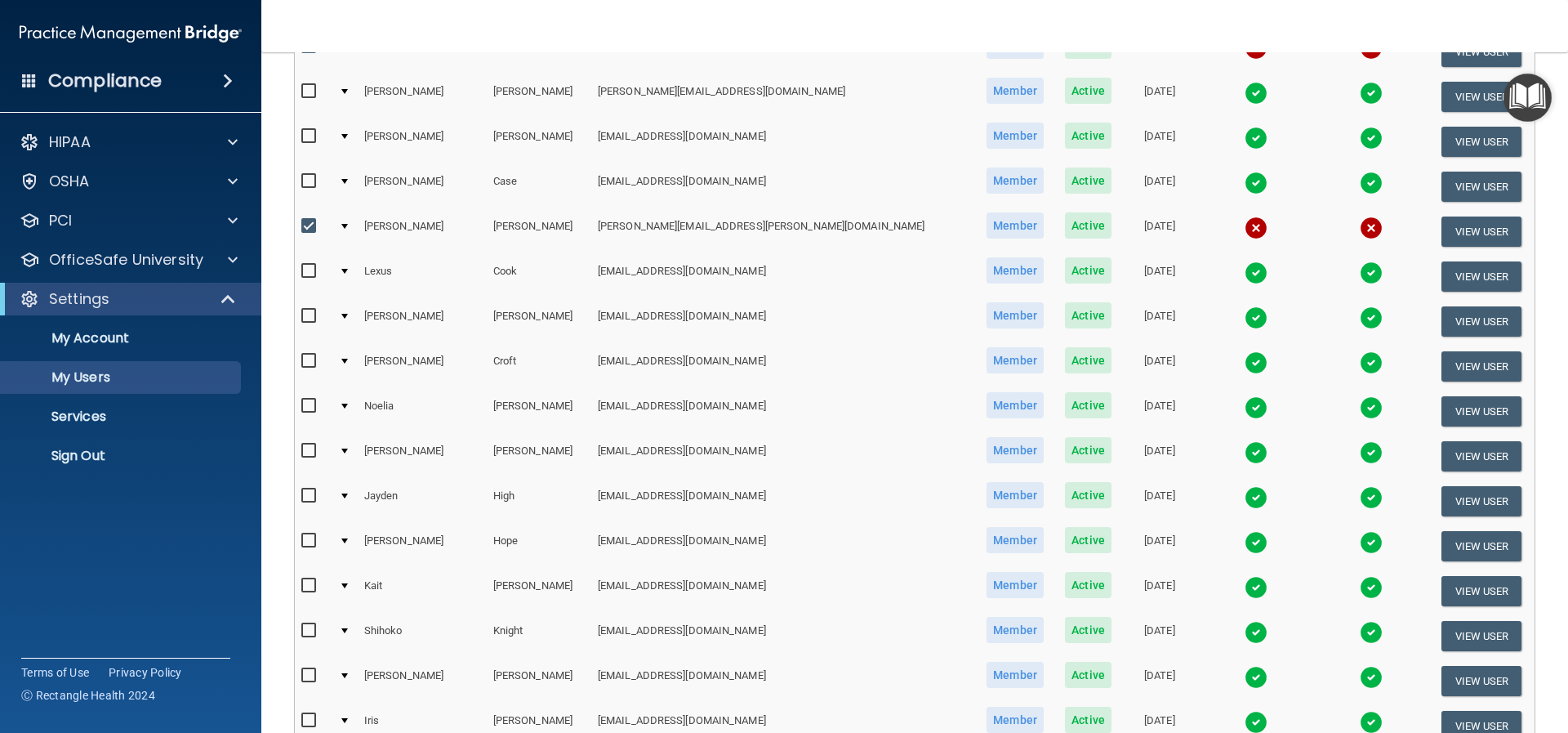
scroll to position [0, 0]
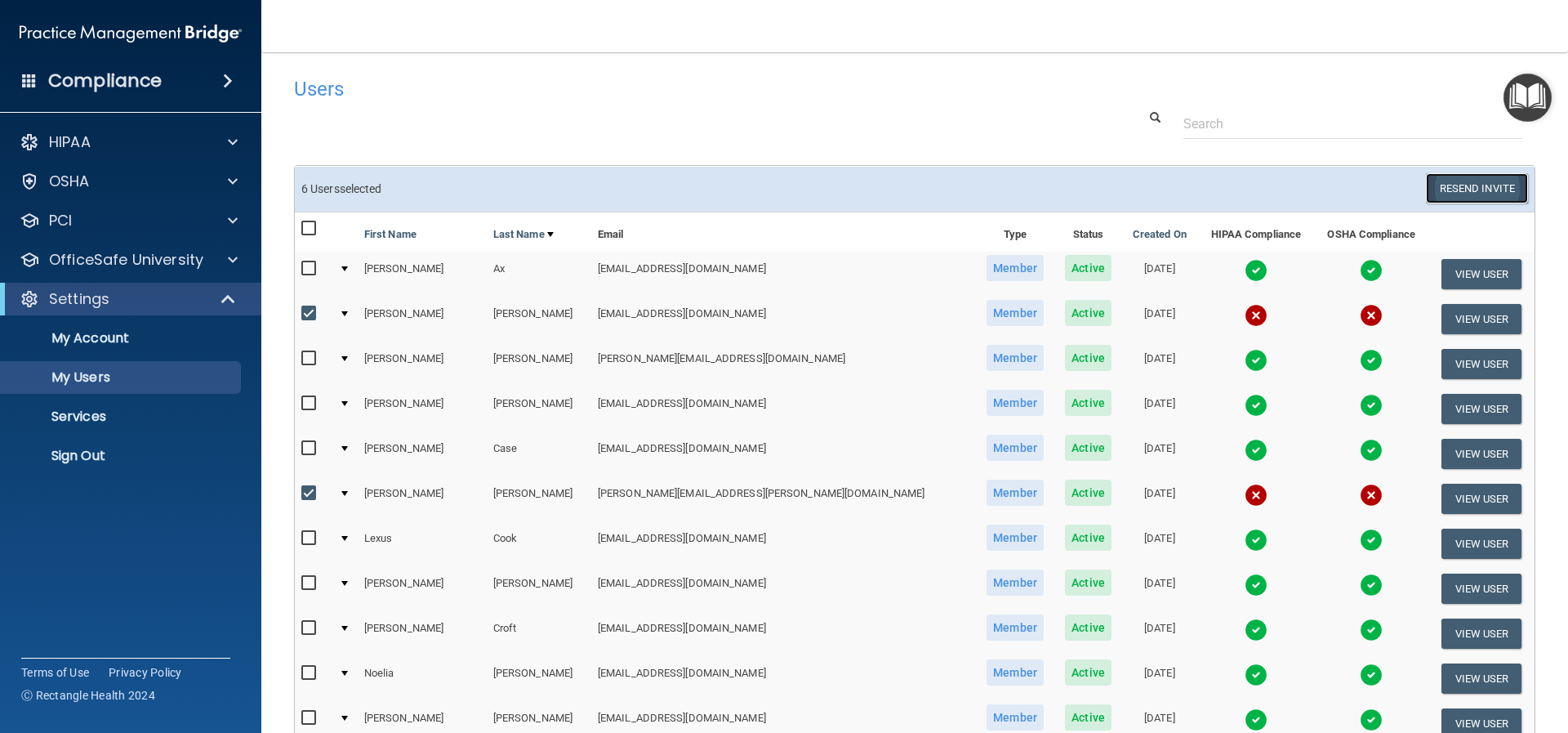
click at [1448, 178] on button "Resend Invite" at bounding box center [1477, 188] width 102 height 30
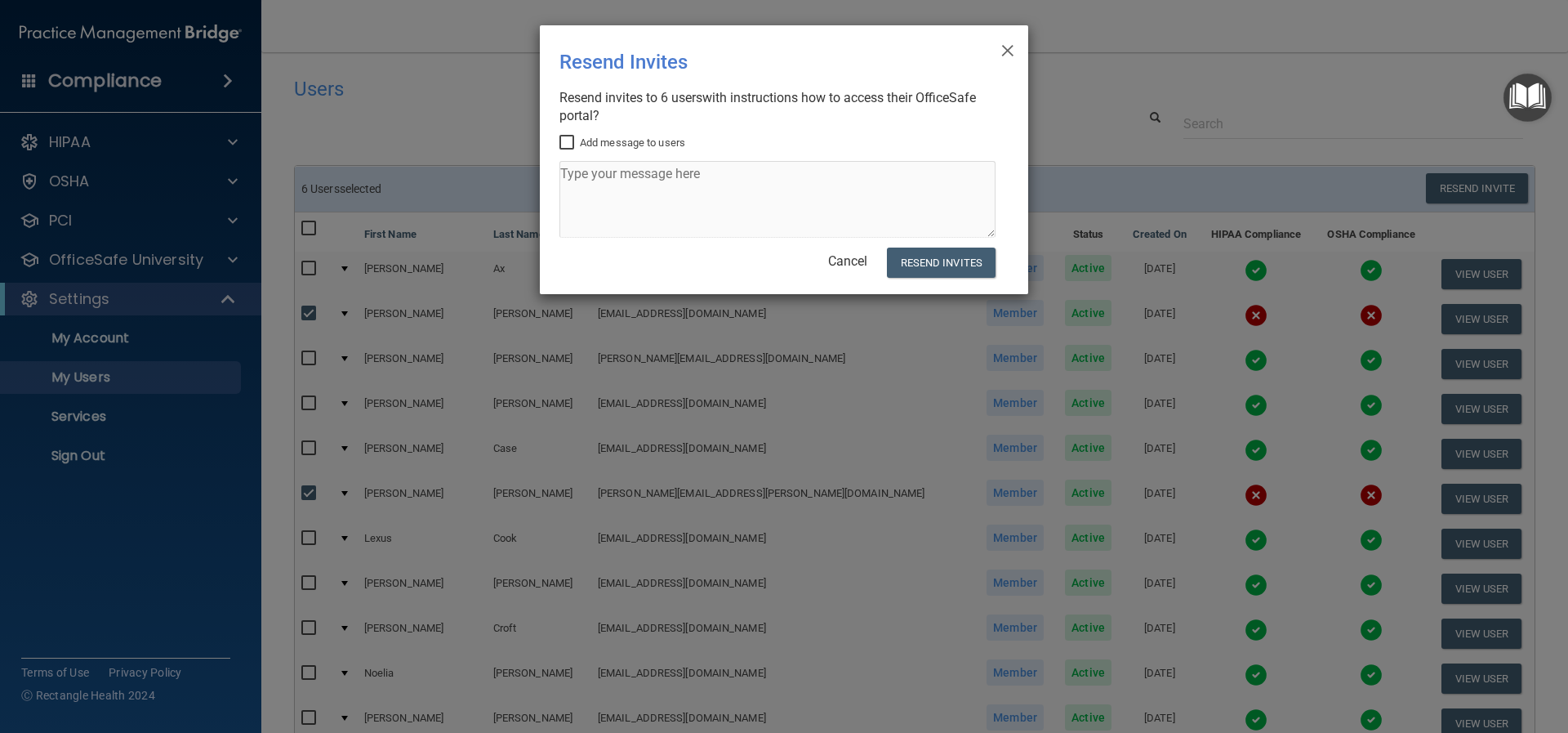
click at [563, 145] on input "Add message to users" at bounding box center [569, 143] width 18 height 13
checkbox input "true"
click at [582, 176] on textarea at bounding box center [778, 199] width 436 height 76
type textarea "Please complete the HIPPA and OSHA training. Thanks!"
click at [941, 262] on button "Resend Invites" at bounding box center [941, 262] width 109 height 30
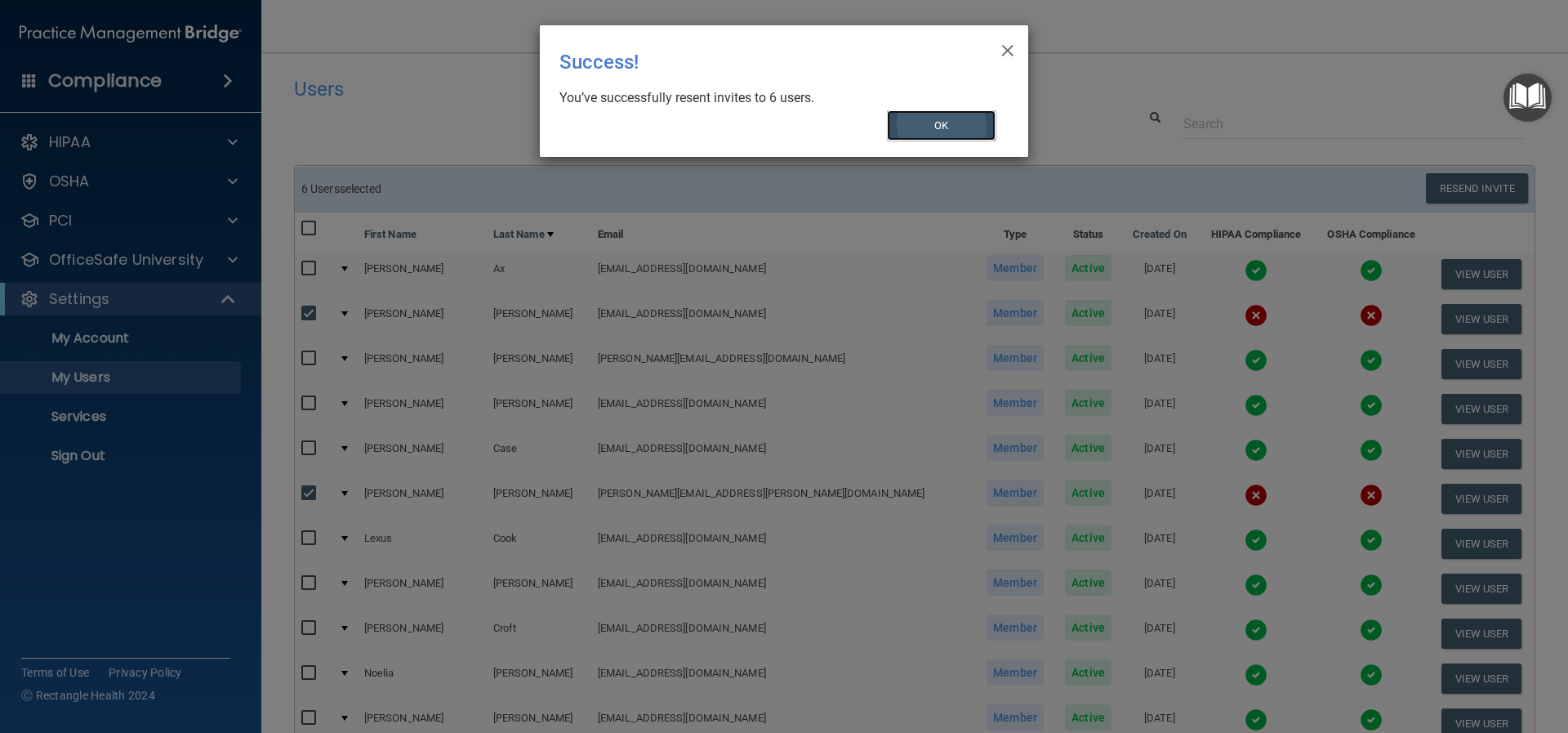
click at [934, 111] on button "OK" at bounding box center [941, 125] width 110 height 30
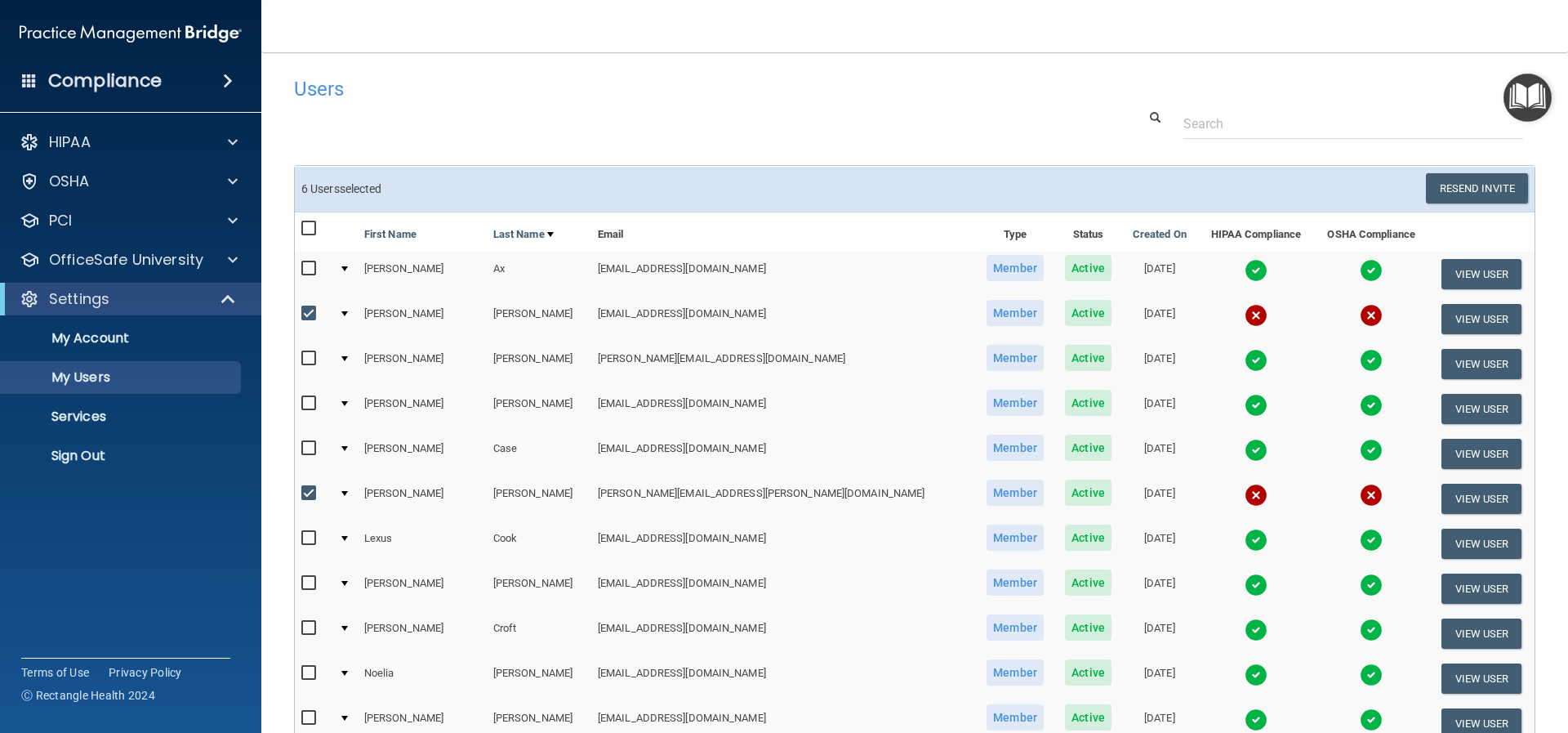
click at [310, 308] on input "checkbox" at bounding box center [310, 314] width 18 height 13
checkbox input "false"
click at [310, 497] on input "checkbox" at bounding box center [310, 494] width 18 height 13
checkbox input "false"
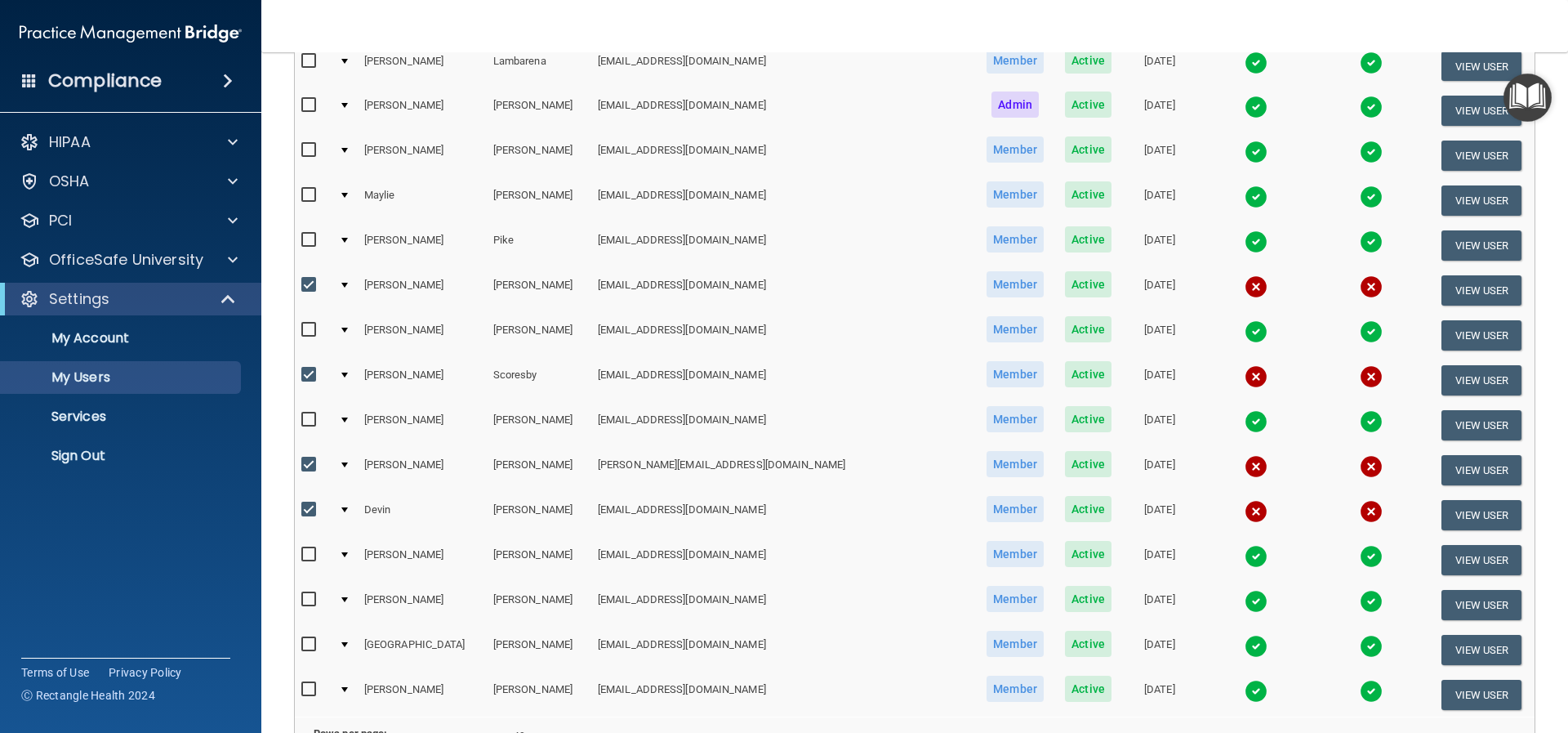
scroll to position [980, 0]
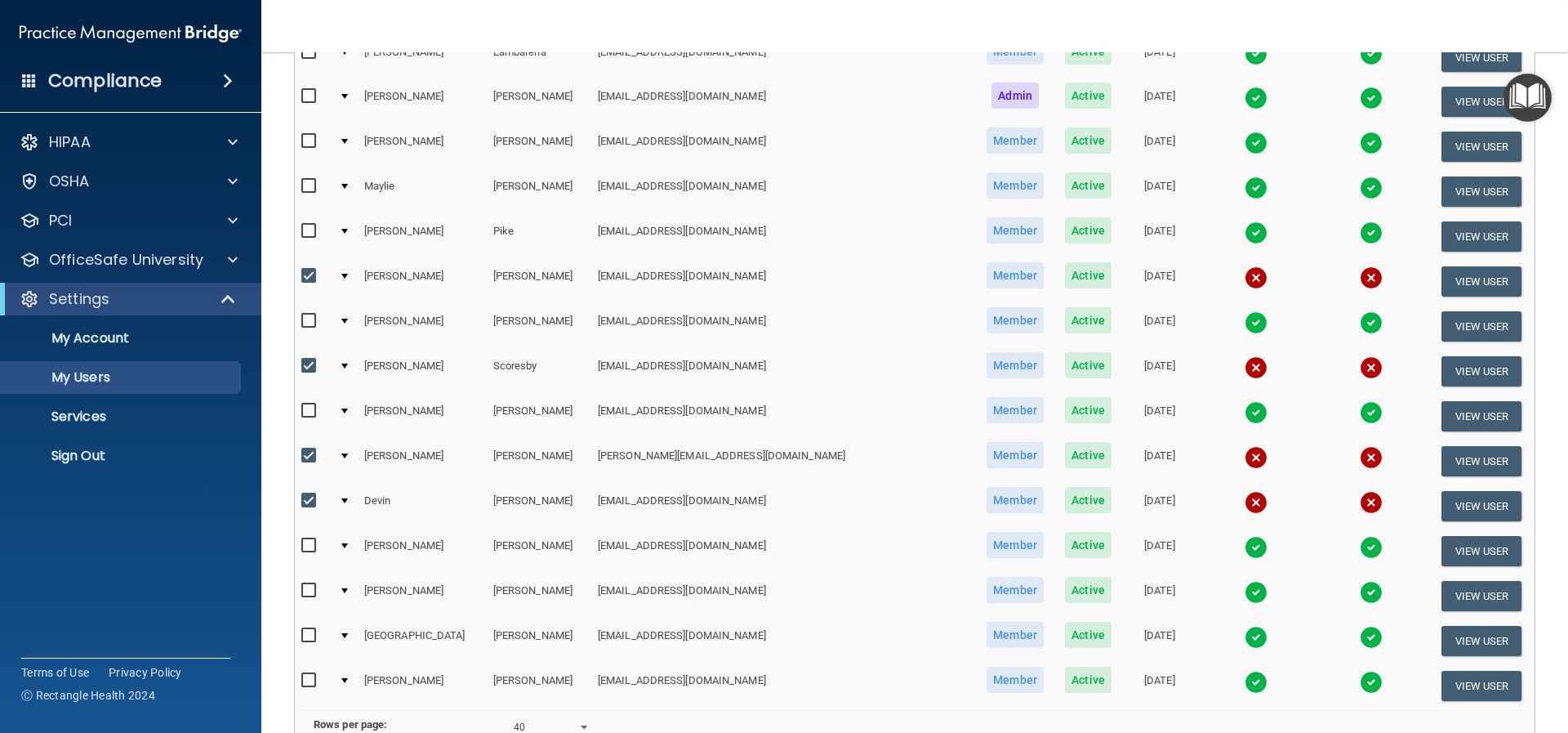
click at [308, 506] on input "checkbox" at bounding box center [310, 501] width 18 height 13
checkbox input "false"
click at [311, 461] on input "checkbox" at bounding box center [310, 456] width 18 height 13
checkbox input "false"
click at [307, 359] on input "checkbox" at bounding box center [310, 366] width 18 height 13
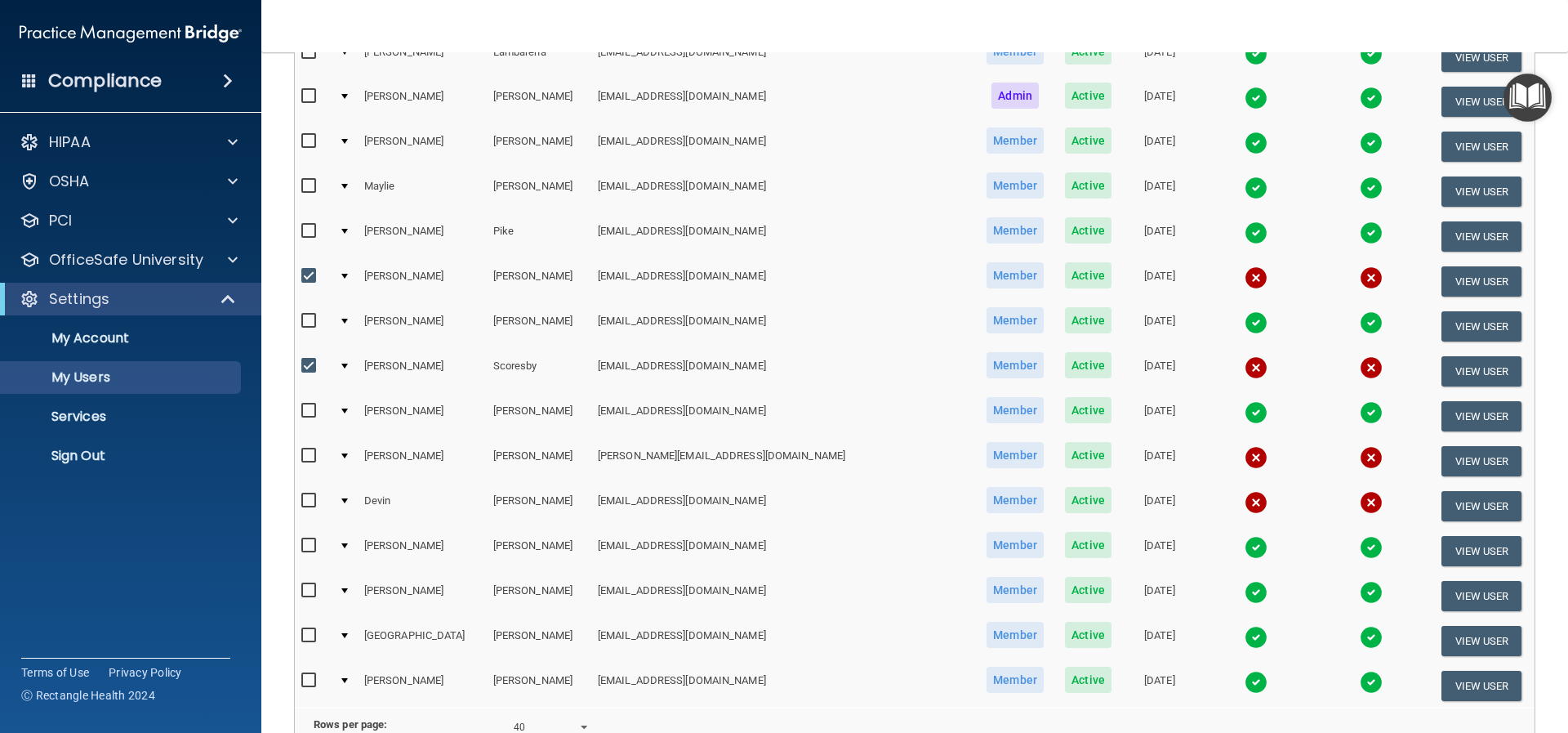
checkbox input "false"
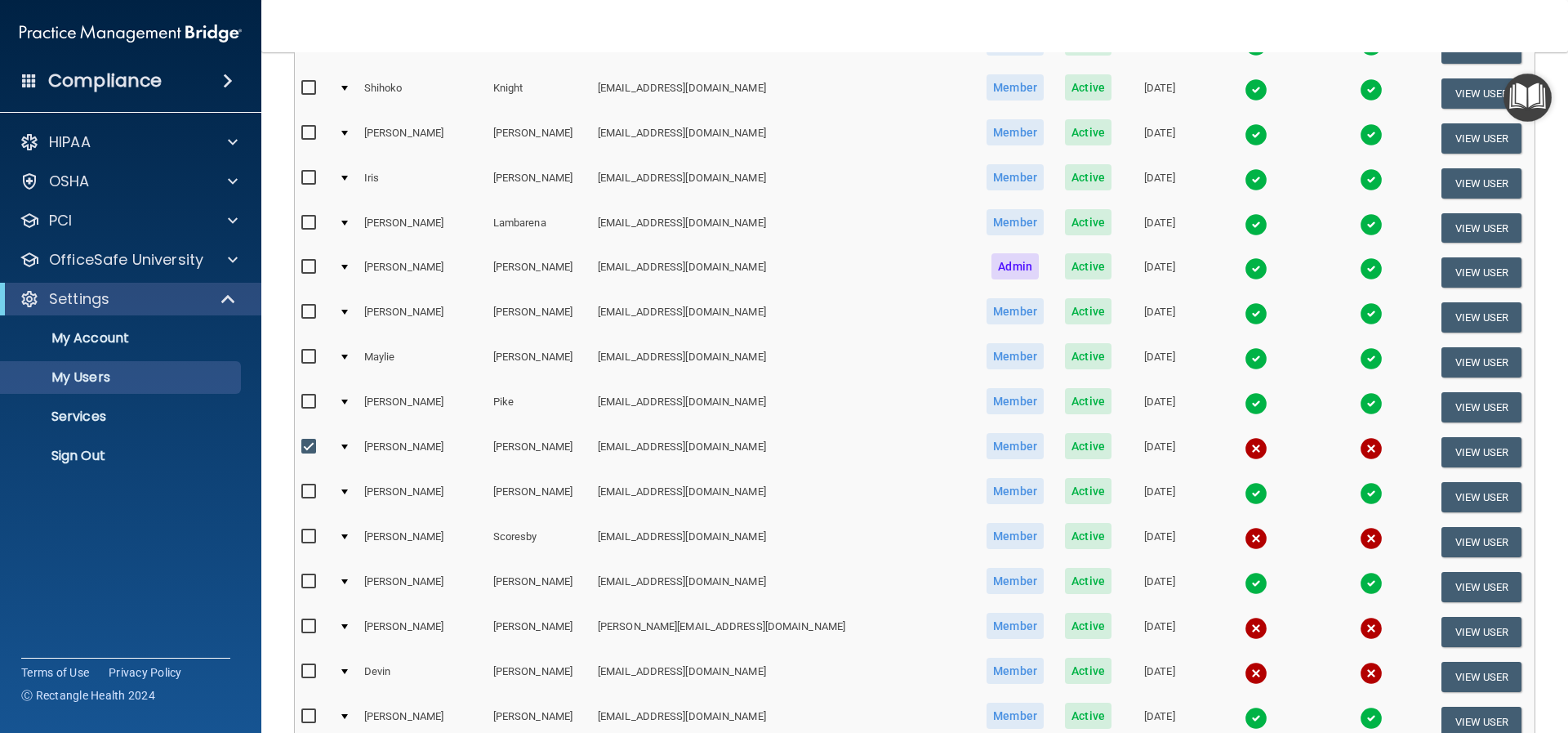
scroll to position [1159, 0]
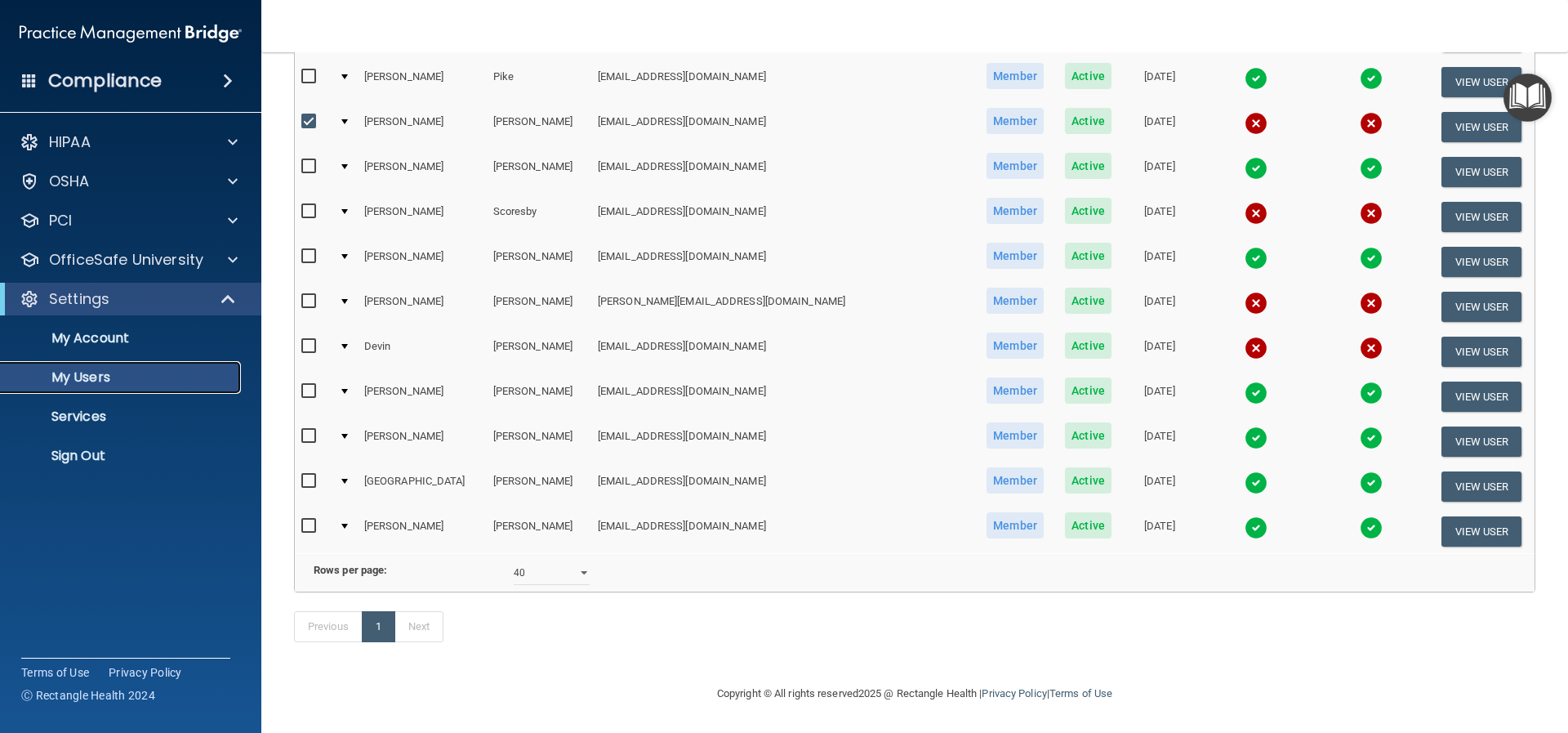
click at [69, 383] on p "My Users" at bounding box center [122, 378] width 223 height 17
select select "20"
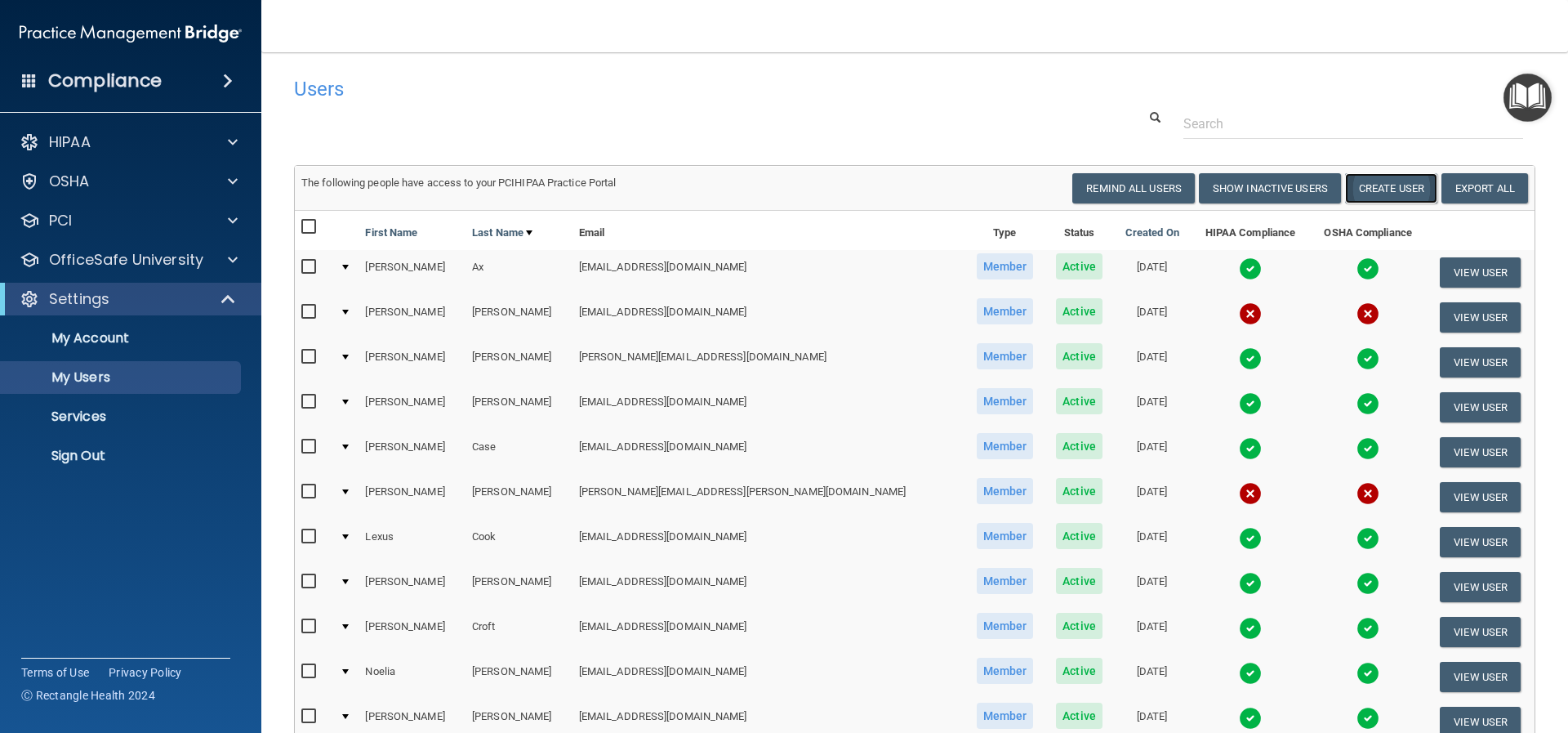
click at [1362, 180] on button "Create User" at bounding box center [1391, 188] width 92 height 30
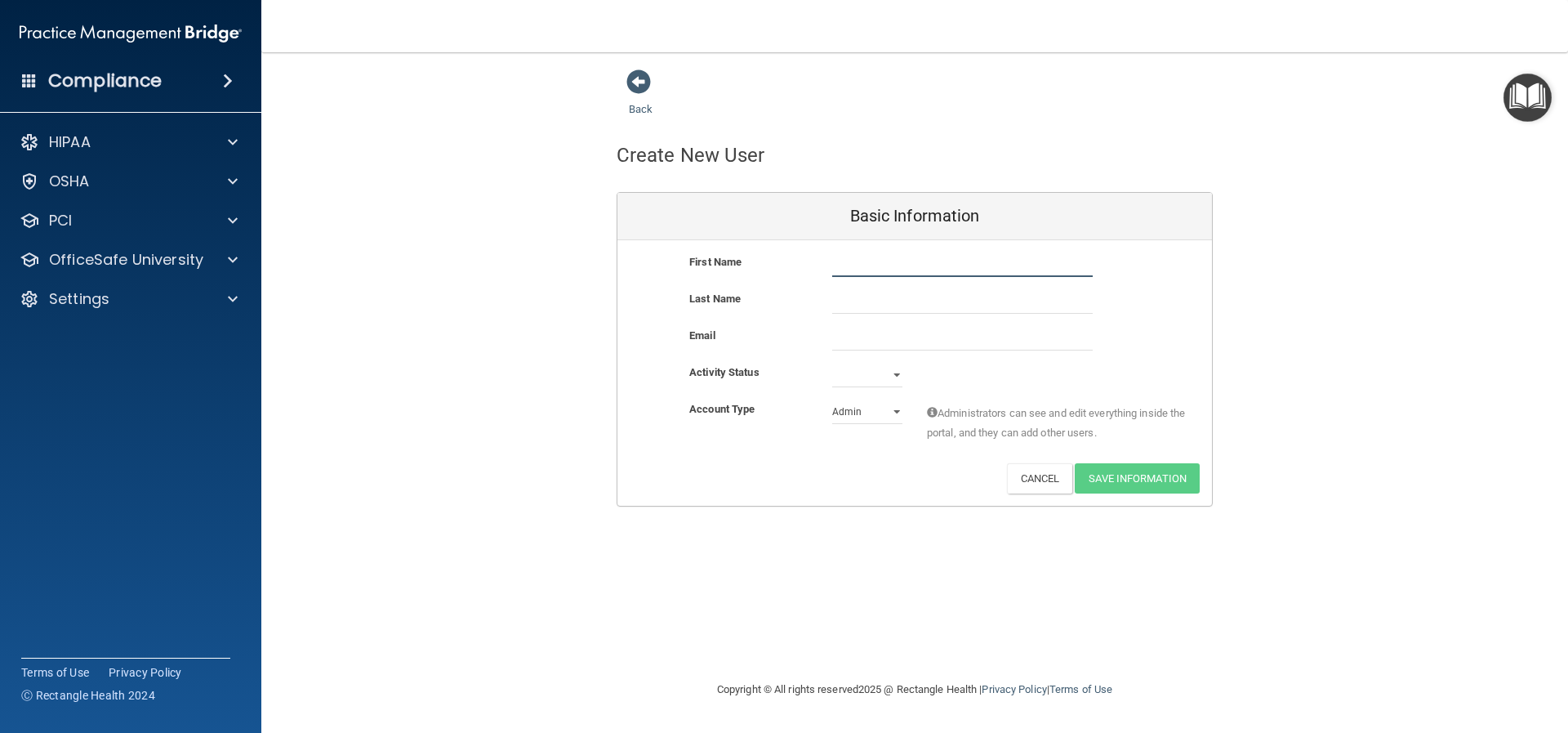
click at [842, 272] on input "text" at bounding box center [962, 264] width 261 height 25
type input "[PERSON_NAME]"
click at [824, 295] on div at bounding box center [963, 301] width 285 height 25
click at [852, 304] on input "text" at bounding box center [962, 301] width 261 height 25
type input "[PERSON_NAME]"
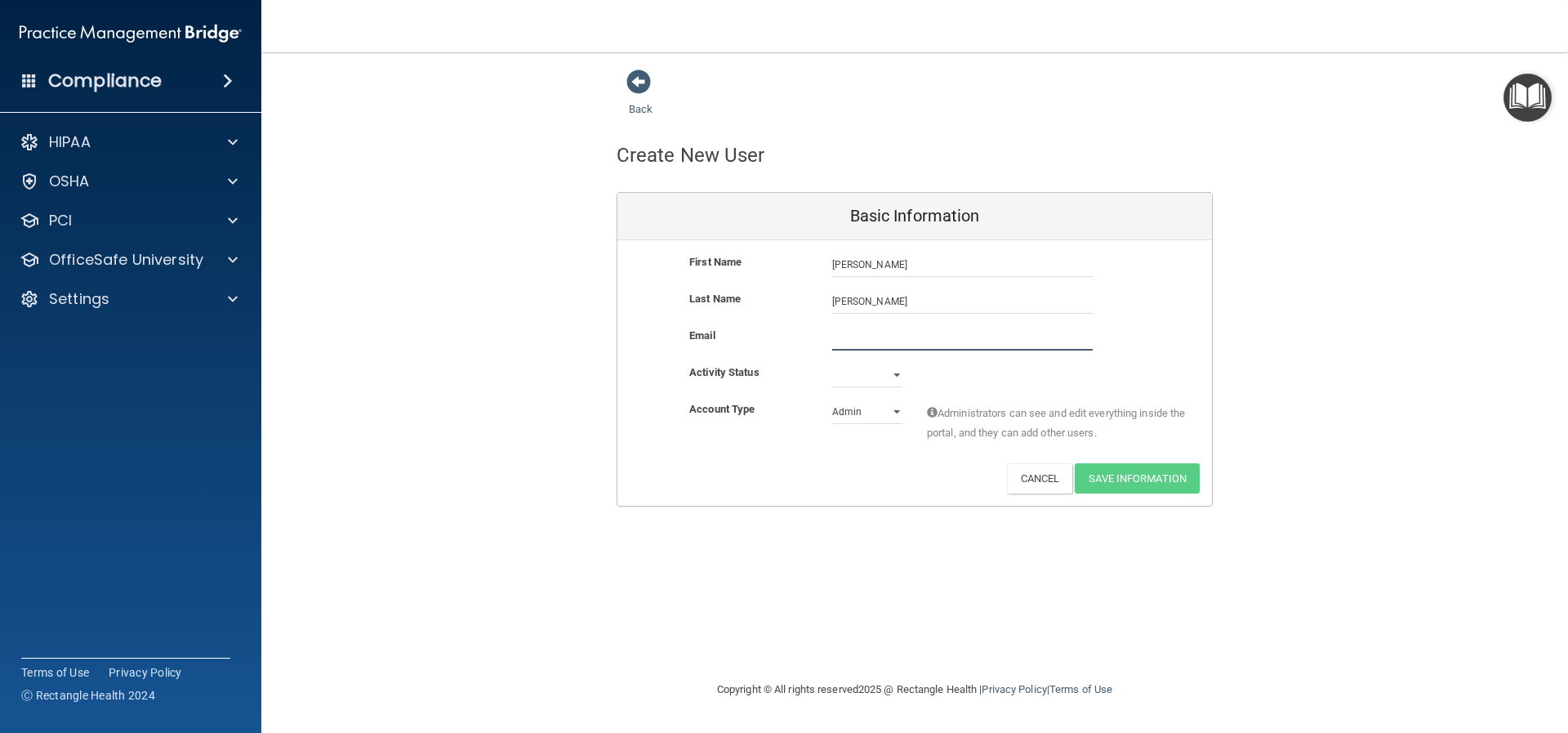
click at [855, 340] on input "email" at bounding box center [962, 338] width 261 height 25
click at [922, 342] on input "email" at bounding box center [962, 338] width 261 height 25
paste input "[EMAIL_ADDRESS][DOMAIN_NAME]"
type input "[EMAIL_ADDRESS][DOMAIN_NAME]"
click at [899, 371] on select "Active Inactive" at bounding box center [867, 375] width 70 height 25
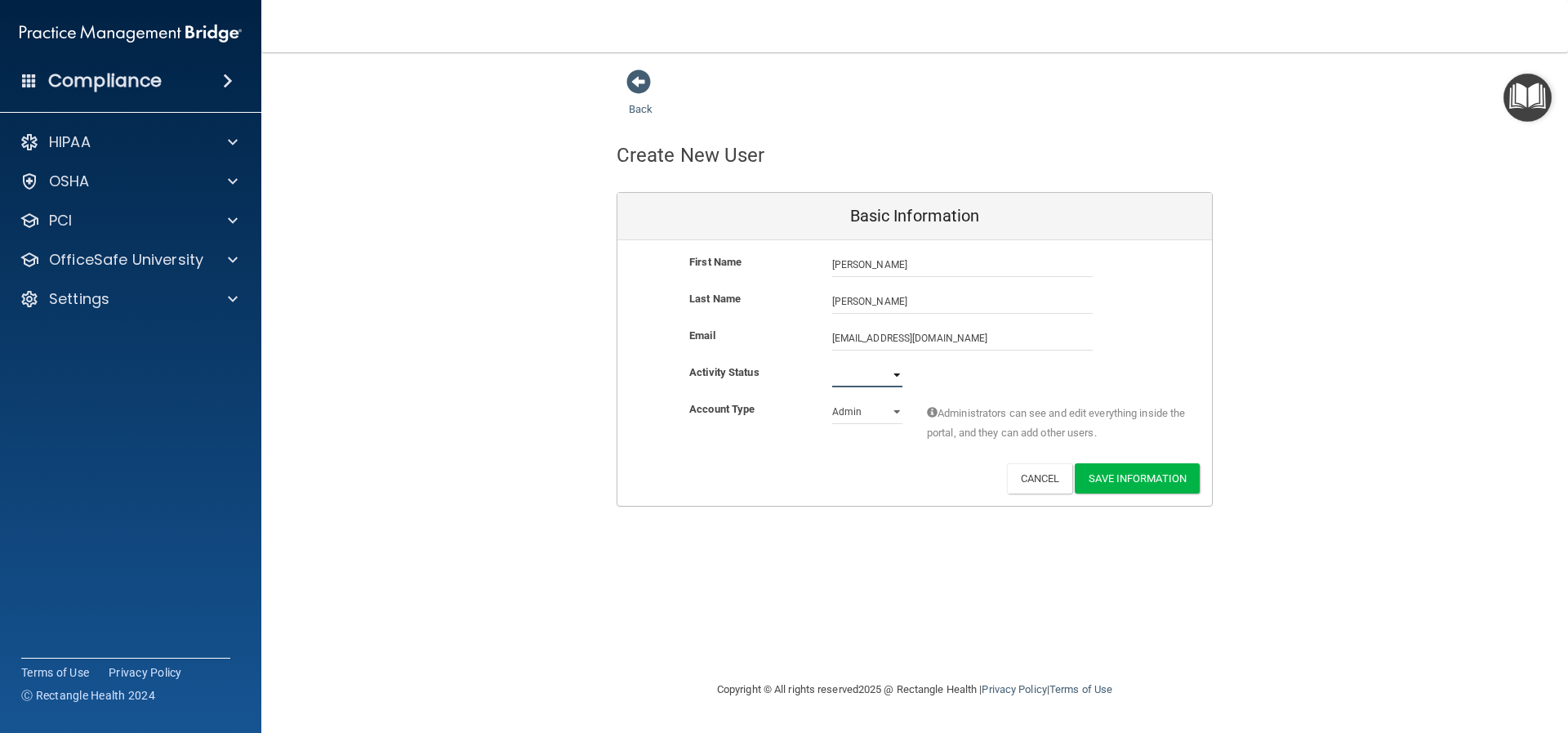
select select "active"
click at [832, 363] on select "Active Inactive" at bounding box center [867, 375] width 70 height 25
drag, startPoint x: 895, startPoint y: 408, endPoint x: 889, endPoint y: 423, distance: 16.2
click at [895, 408] on select "Admin Member" at bounding box center [867, 412] width 70 height 25
select select "practice_member"
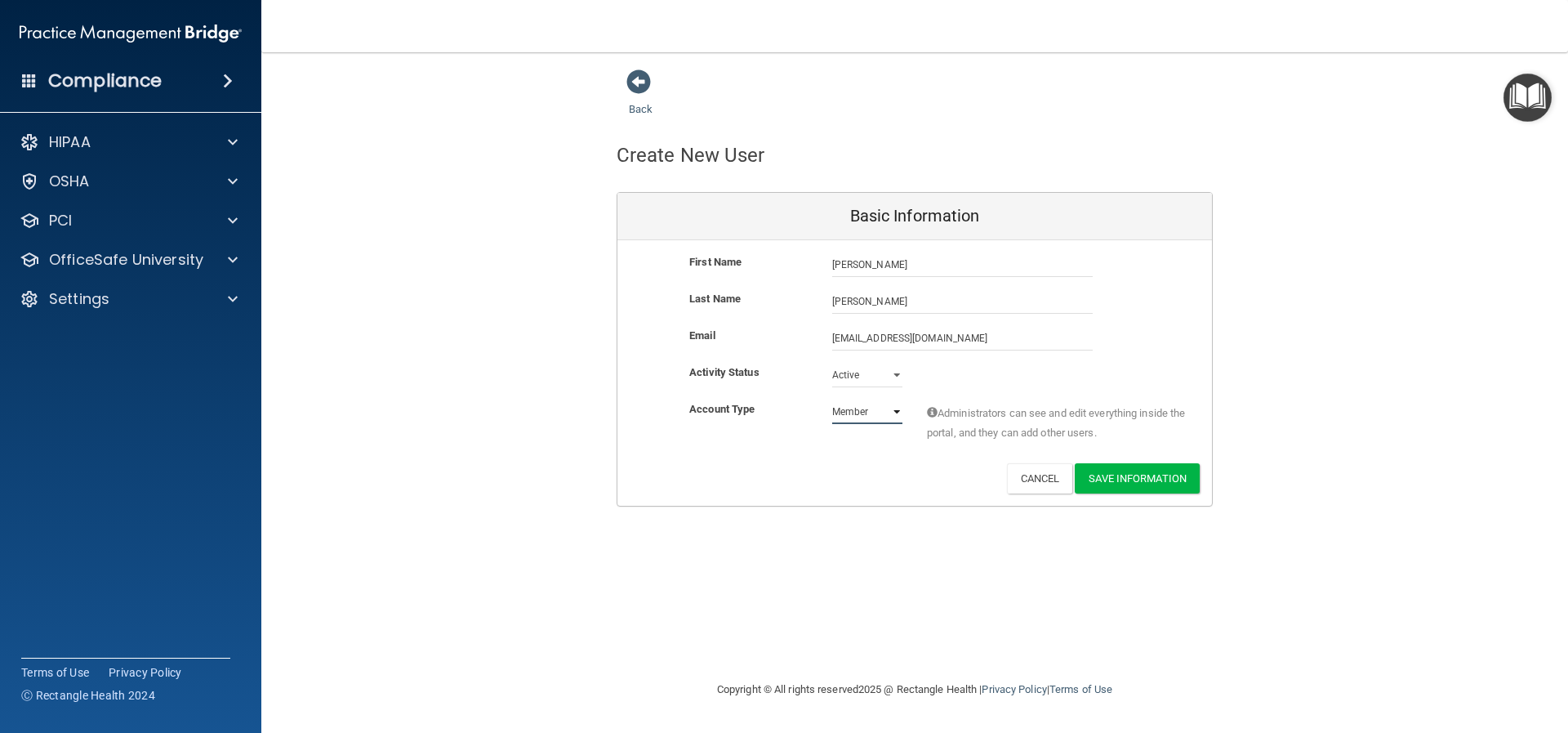
click at [832, 400] on select "Admin Member" at bounding box center [867, 412] width 70 height 25
click at [1129, 473] on button "Save Information" at bounding box center [1137, 478] width 125 height 30
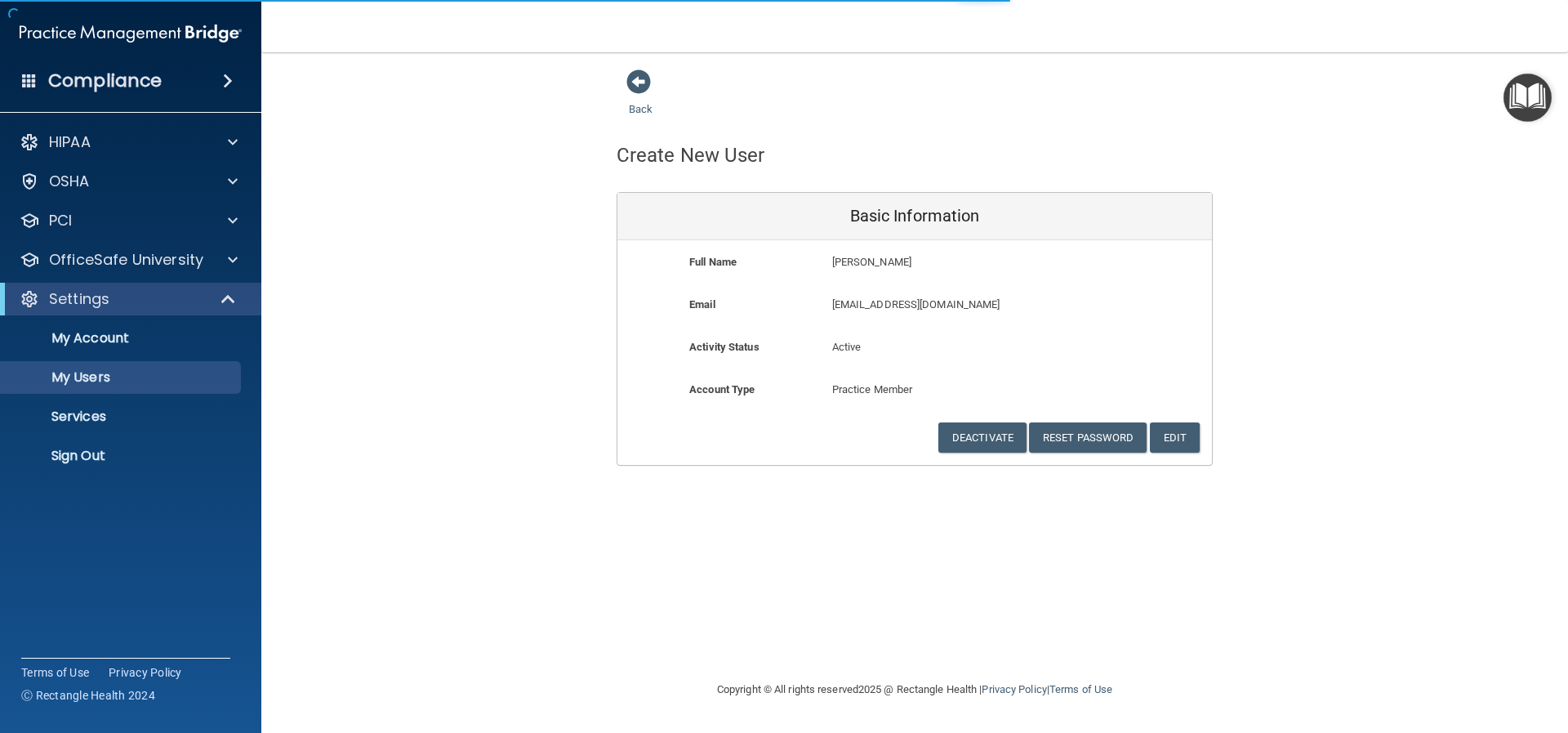
select select "20"
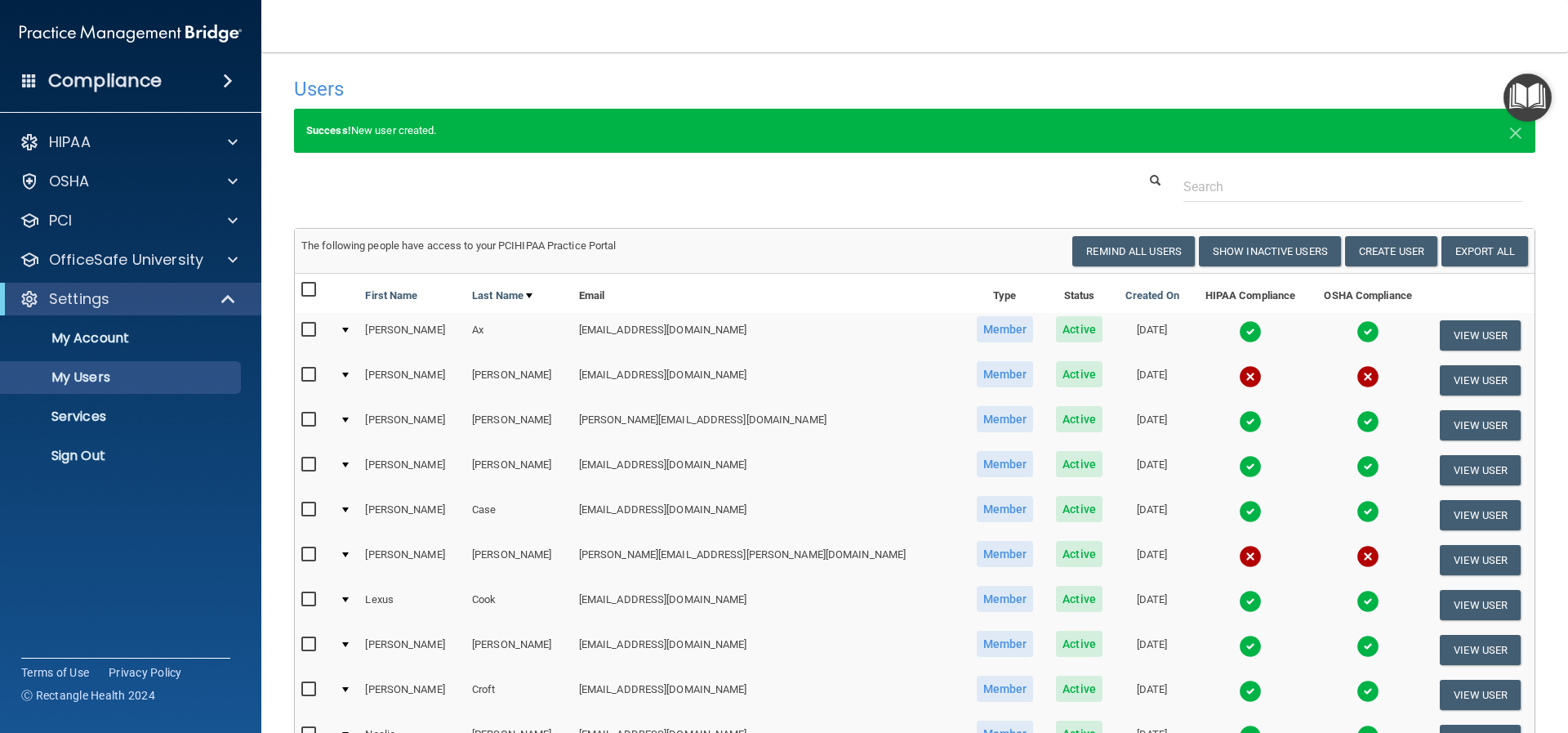
click at [900, 214] on div "Users Success! New user created. × Error! The user couldn't be created. × Succe…" at bounding box center [914, 697] width 1241 height 1256
